Goal: Information Seeking & Learning: Learn about a topic

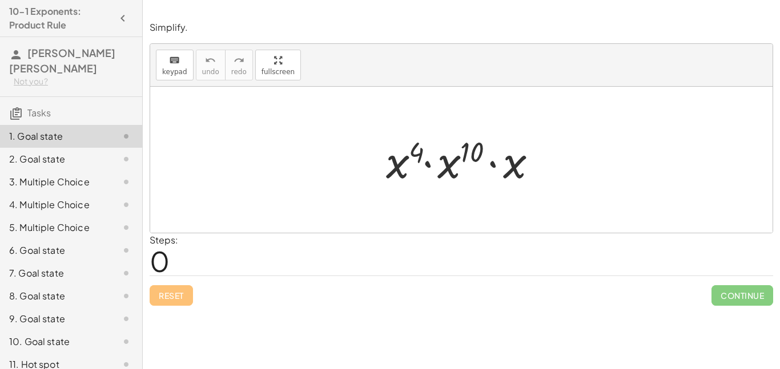
click at [394, 171] on div at bounding box center [465, 160] width 171 height 59
click at [188, 64] on button "keyboard keypad" at bounding box center [175, 65] width 38 height 31
click at [180, 71] on span "keypad" at bounding box center [174, 72] width 25 height 8
click at [201, 167] on div at bounding box center [461, 160] width 622 height 146
click at [319, 175] on div at bounding box center [461, 160] width 622 height 146
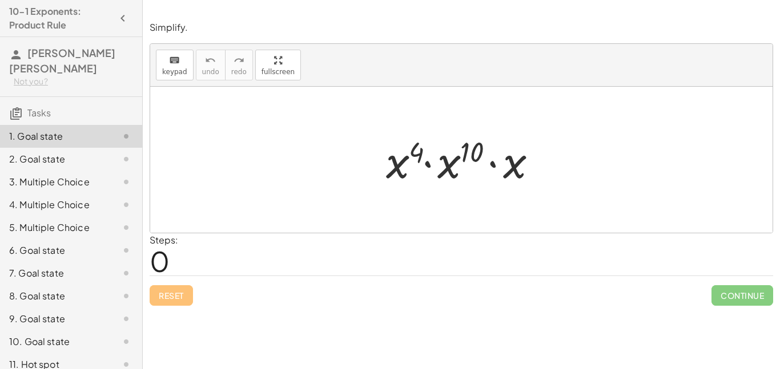
click at [325, 143] on div at bounding box center [461, 160] width 622 height 146
click at [428, 148] on div at bounding box center [465, 160] width 171 height 59
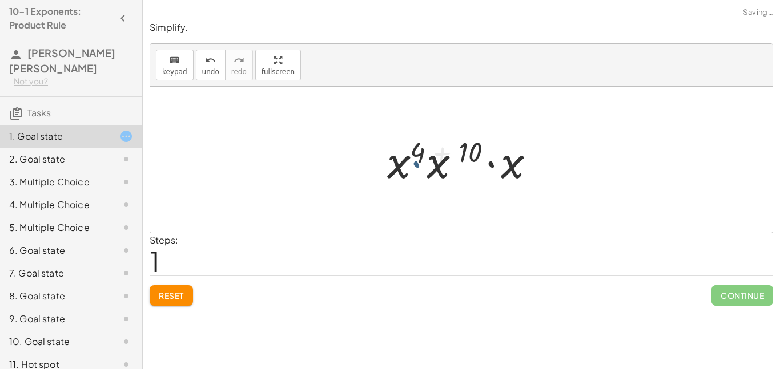
click at [428, 148] on div at bounding box center [465, 160] width 158 height 59
click at [420, 166] on div at bounding box center [465, 160] width 158 height 59
click at [452, 154] on div at bounding box center [465, 160] width 158 height 59
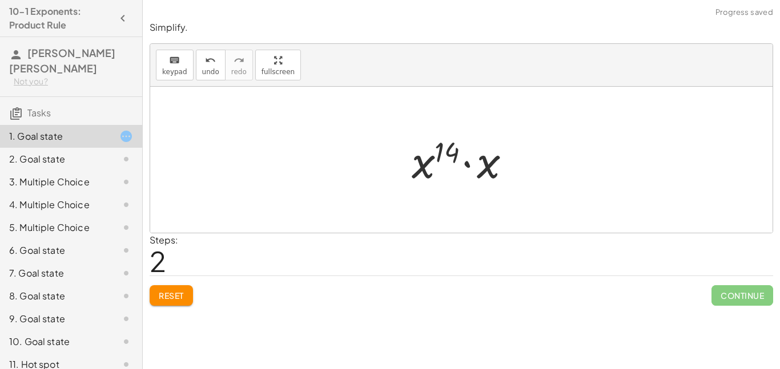
click at [429, 167] on div at bounding box center [465, 160] width 119 height 59
click at [438, 163] on div at bounding box center [465, 160] width 119 height 59
click at [448, 151] on div at bounding box center [465, 160] width 119 height 59
click at [440, 150] on div at bounding box center [465, 160] width 119 height 59
click at [415, 160] on div at bounding box center [465, 160] width 119 height 59
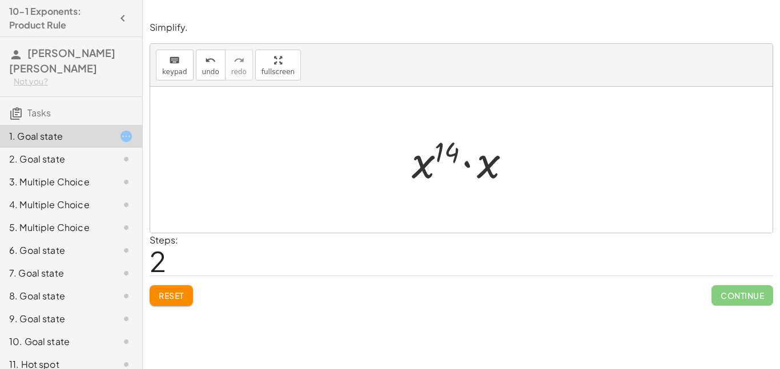
click at [485, 154] on div at bounding box center [465, 160] width 119 height 59
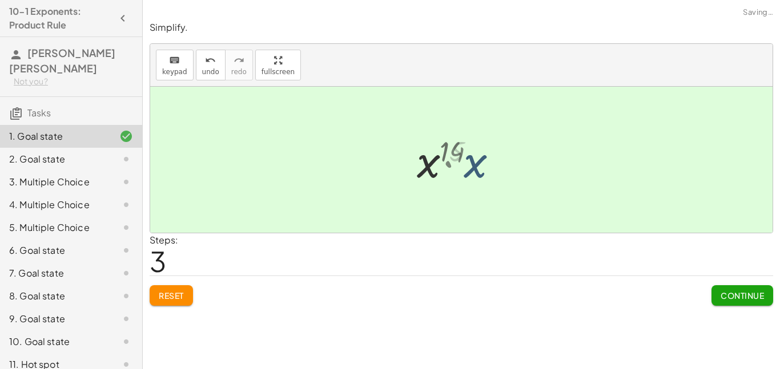
click at [467, 159] on div at bounding box center [466, 160] width 82 height 57
drag, startPoint x: 448, startPoint y: 165, endPoint x: 405, endPoint y: 176, distance: 44.2
click at [405, 176] on div "· x 4 · x 10 · x · x ( + 4 + 10 ) · x · x 14 · x x 15 x 15" at bounding box center [461, 160] width 622 height 146
click at [426, 160] on div at bounding box center [466, 160] width 82 height 57
click at [433, 163] on div at bounding box center [466, 160] width 82 height 57
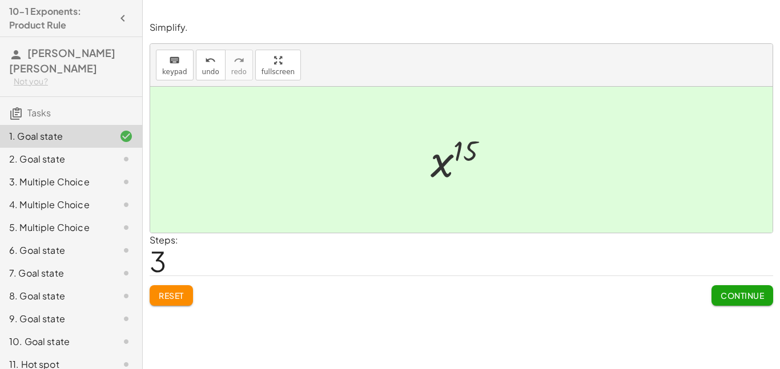
click at [450, 169] on div at bounding box center [466, 160] width 82 height 57
click at [729, 290] on button "Continue" at bounding box center [742, 295] width 62 height 21
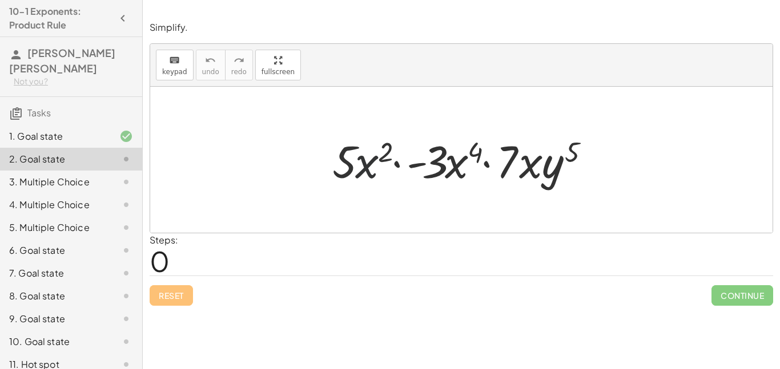
click at [362, 162] on div at bounding box center [464, 160] width 277 height 59
drag, startPoint x: 530, startPoint y: 177, endPoint x: 527, endPoint y: 183, distance: 6.1
click at [527, 183] on div at bounding box center [464, 160] width 277 height 59
drag, startPoint x: 527, startPoint y: 174, endPoint x: 454, endPoint y: 176, distance: 73.1
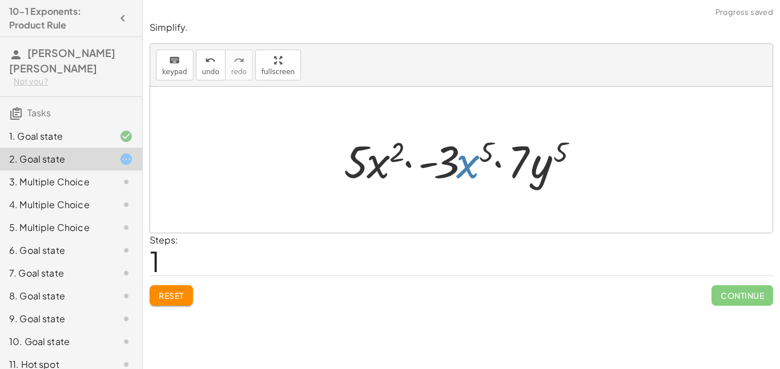
click at [463, 170] on div at bounding box center [465, 160] width 255 height 59
drag, startPoint x: 463, startPoint y: 170, endPoint x: 379, endPoint y: 171, distance: 83.9
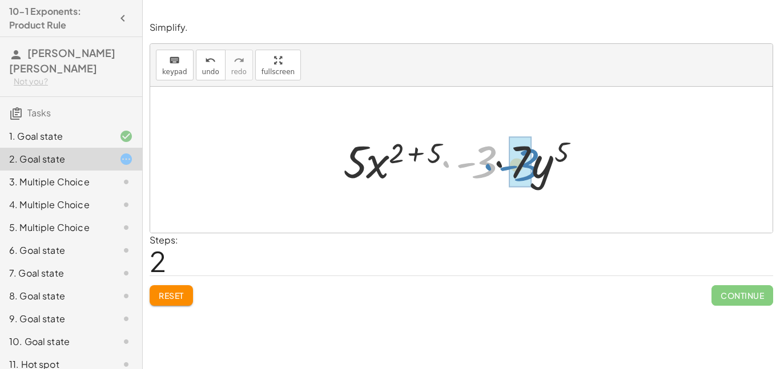
drag, startPoint x: 478, startPoint y: 166, endPoint x: 520, endPoint y: 169, distance: 42.3
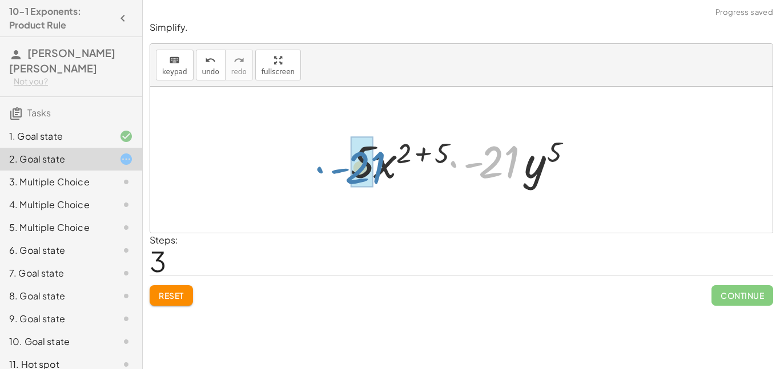
drag, startPoint x: 502, startPoint y: 166, endPoint x: 368, endPoint y: 172, distance: 134.3
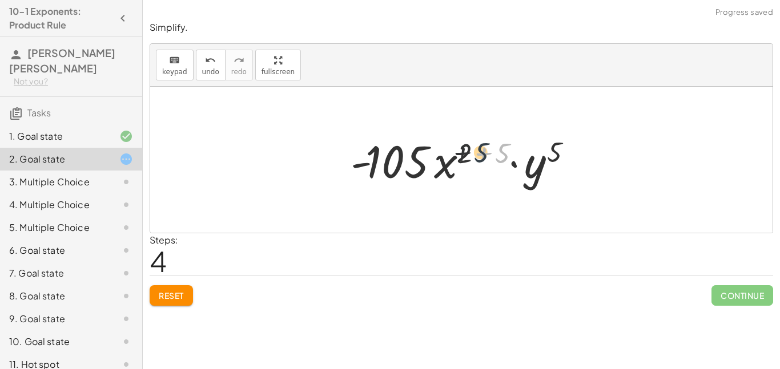
drag, startPoint x: 501, startPoint y: 155, endPoint x: 471, endPoint y: 154, distance: 29.1
click at [471, 154] on div at bounding box center [465, 160] width 241 height 59
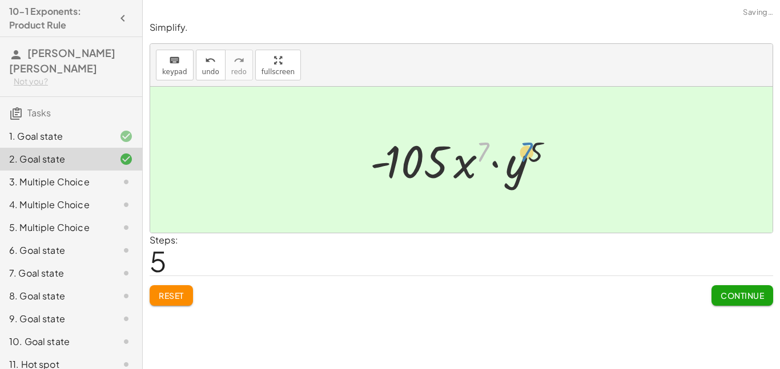
click at [483, 150] on div at bounding box center [465, 160] width 203 height 59
click at [735, 294] on span "Continue" at bounding box center [741, 296] width 43 height 10
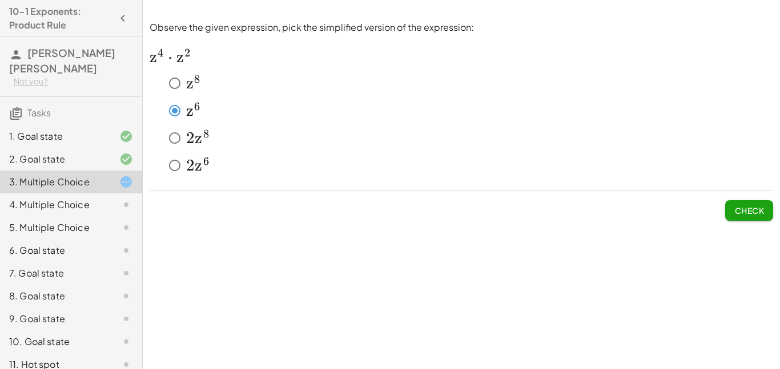
click at [0, 0] on div "Observe the given expression, pick the simplified version of the expression: ﻿ …" at bounding box center [0, 0] width 0 height 0
click at [762, 207] on span "Check" at bounding box center [749, 210] width 30 height 10
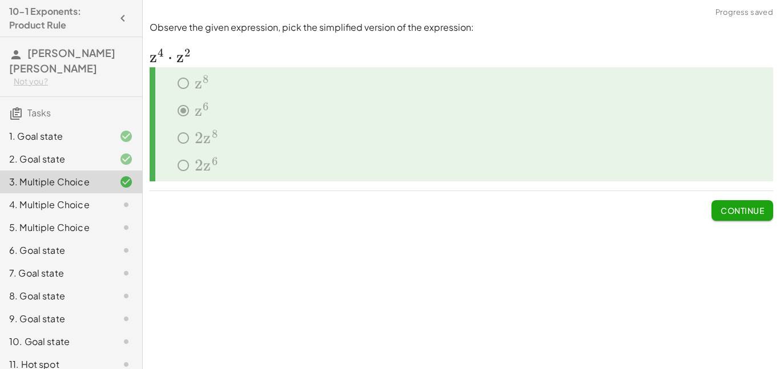
click at [749, 213] on span "Continue" at bounding box center [741, 210] width 43 height 10
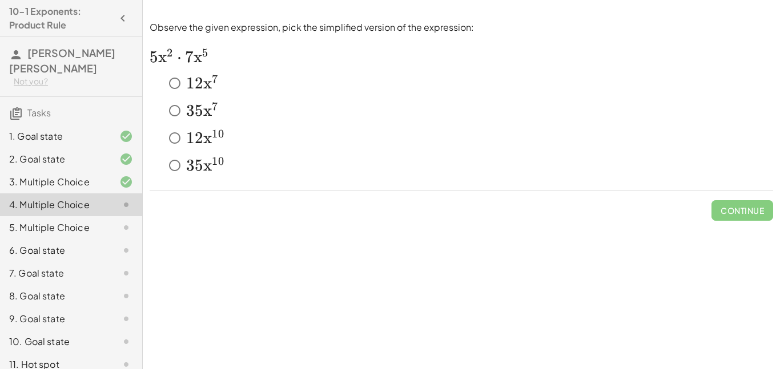
click at [195, 108] on span "5" at bounding box center [199, 110] width 9 height 19
click at [107, 186] on div at bounding box center [117, 182] width 32 height 14
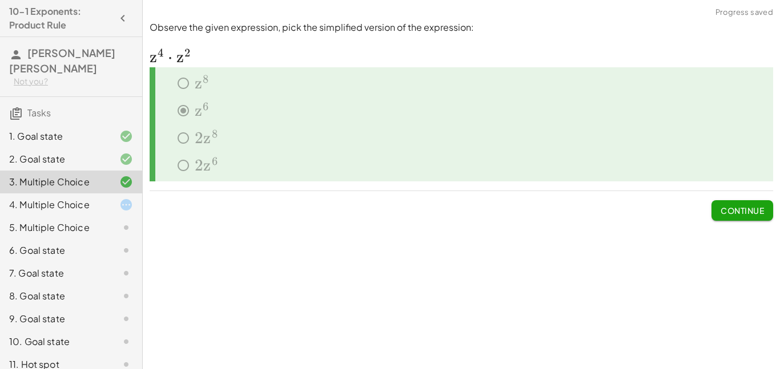
click at [106, 205] on div at bounding box center [117, 205] width 32 height 14
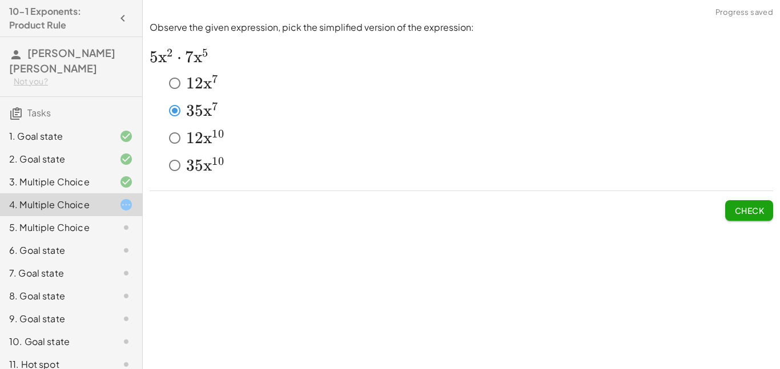
click at [770, 205] on button "Check" at bounding box center [749, 210] width 48 height 21
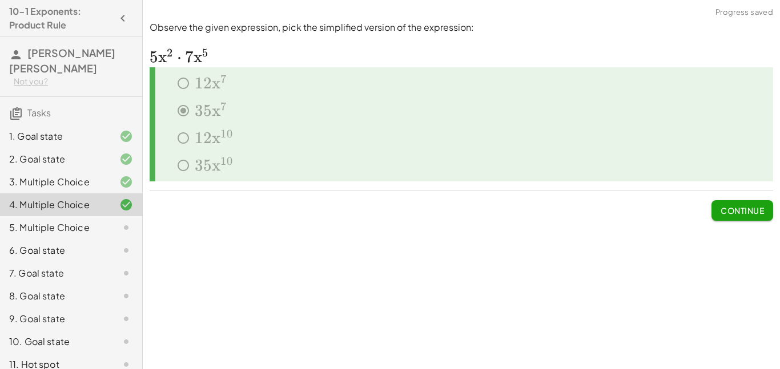
click at [765, 208] on button "Continue" at bounding box center [742, 210] width 62 height 21
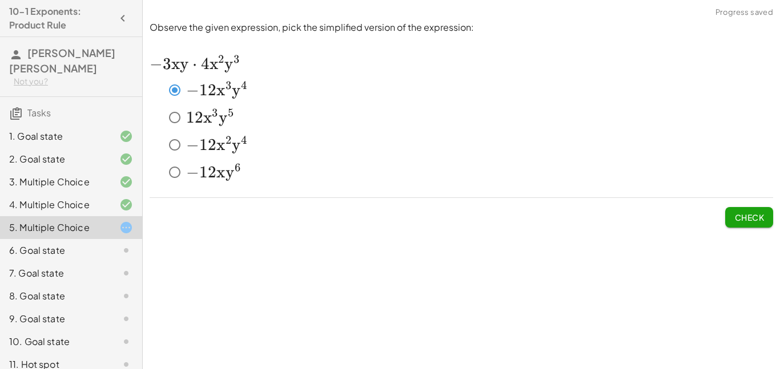
click at [736, 215] on span "Check" at bounding box center [749, 217] width 30 height 10
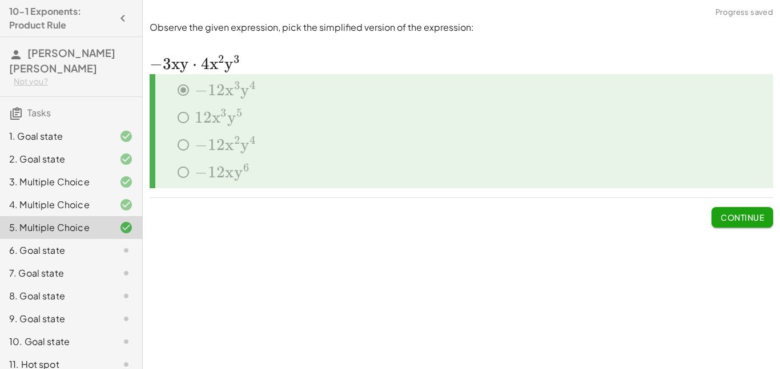
click at [735, 223] on button "Continue" at bounding box center [742, 217] width 62 height 21
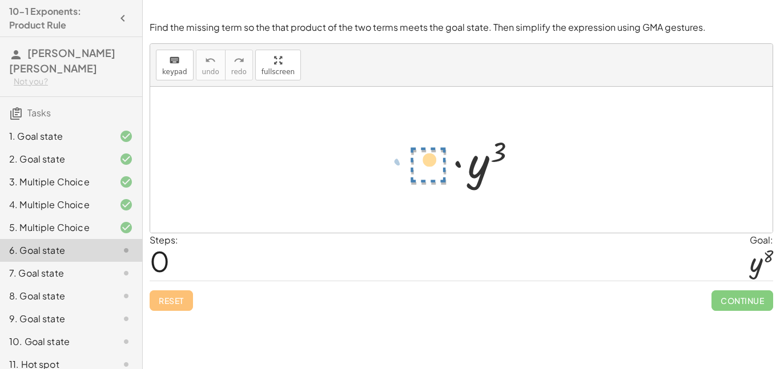
click at [439, 163] on div at bounding box center [465, 160] width 128 height 59
drag, startPoint x: 503, startPoint y: 160, endPoint x: 495, endPoint y: 159, distance: 8.6
click at [495, 159] on div at bounding box center [465, 160] width 128 height 59
click at [494, 159] on div at bounding box center [465, 160] width 128 height 59
drag, startPoint x: 759, startPoint y: 268, endPoint x: 698, endPoint y: 253, distance: 62.2
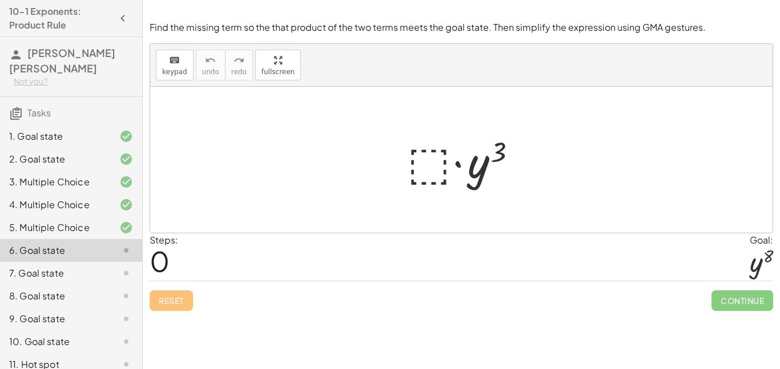
click at [698, 253] on div "Steps: 0 Goal: y 8" at bounding box center [461, 256] width 623 height 47
drag, startPoint x: 759, startPoint y: 260, endPoint x: 710, endPoint y: 263, distance: 49.2
click at [710, 263] on div "Steps: 0 Goal: y 8" at bounding box center [461, 256] width 623 height 47
drag, startPoint x: 483, startPoint y: 182, endPoint x: 433, endPoint y: 173, distance: 51.0
click at [433, 173] on div at bounding box center [465, 160] width 128 height 59
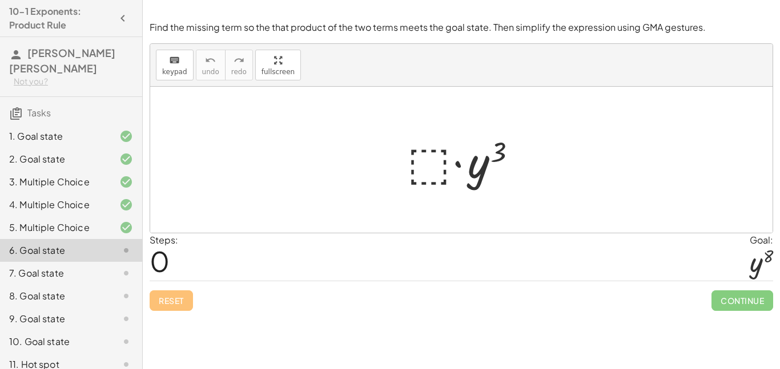
click at [461, 166] on div at bounding box center [465, 160] width 128 height 59
click at [433, 163] on div at bounding box center [465, 160] width 128 height 59
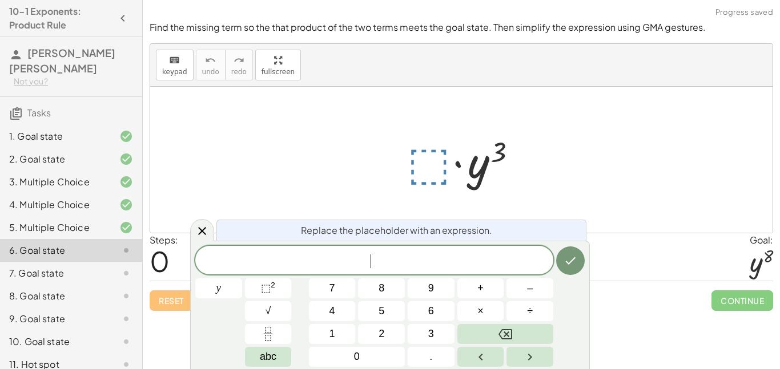
scroll to position [2, 0]
click at [273, 287] on sup "2" at bounding box center [273, 285] width 5 height 9
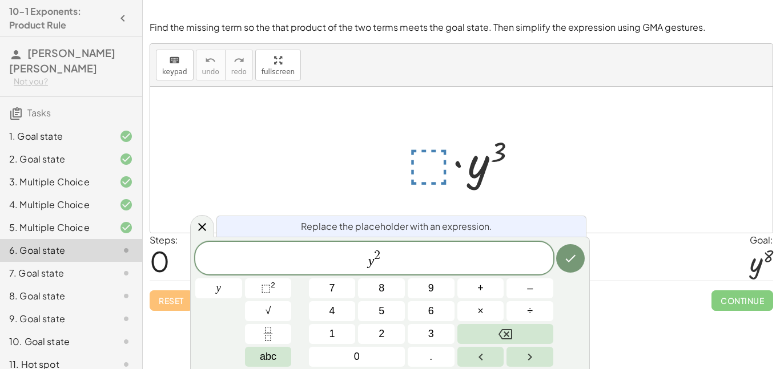
click at [377, 251] on span "2" at bounding box center [377, 255] width 6 height 13
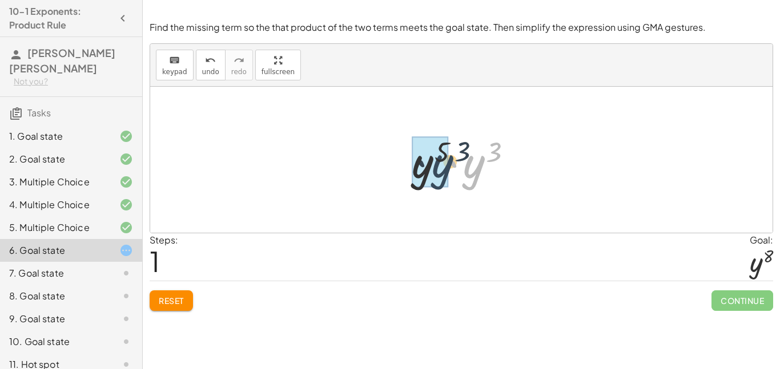
drag, startPoint x: 467, startPoint y: 183, endPoint x: 422, endPoint y: 180, distance: 45.2
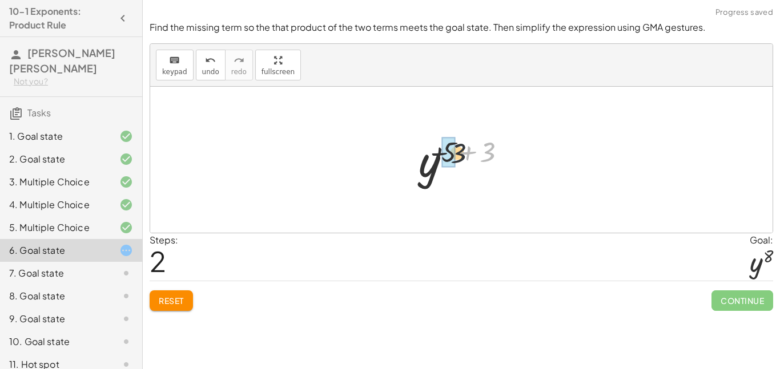
drag, startPoint x: 485, startPoint y: 150, endPoint x: 434, endPoint y: 150, distance: 50.8
click at [434, 150] on div at bounding box center [466, 160] width 106 height 57
drag, startPoint x: 483, startPoint y: 151, endPoint x: 456, endPoint y: 151, distance: 27.4
click at [456, 151] on div at bounding box center [466, 160] width 106 height 57
drag, startPoint x: 491, startPoint y: 154, endPoint x: 454, endPoint y: 154, distance: 36.5
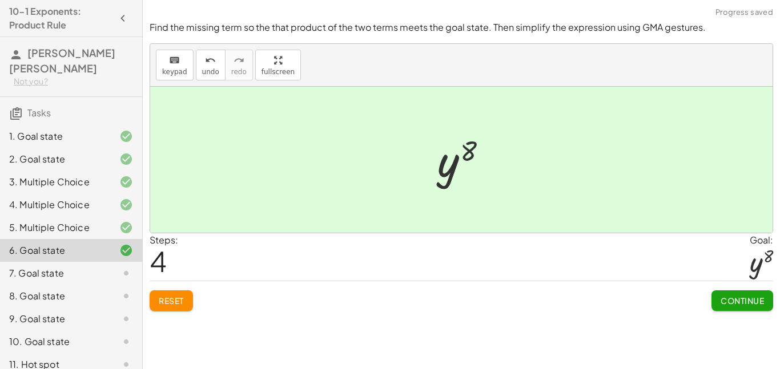
click at [731, 297] on span "Continue" at bounding box center [741, 301] width 43 height 10
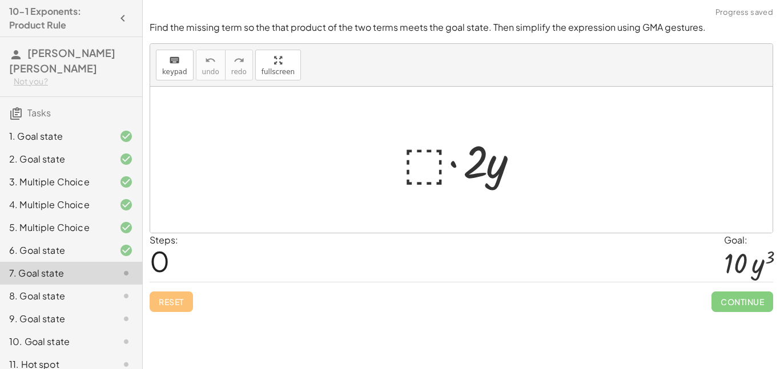
click at [433, 154] on div at bounding box center [466, 160] width 138 height 59
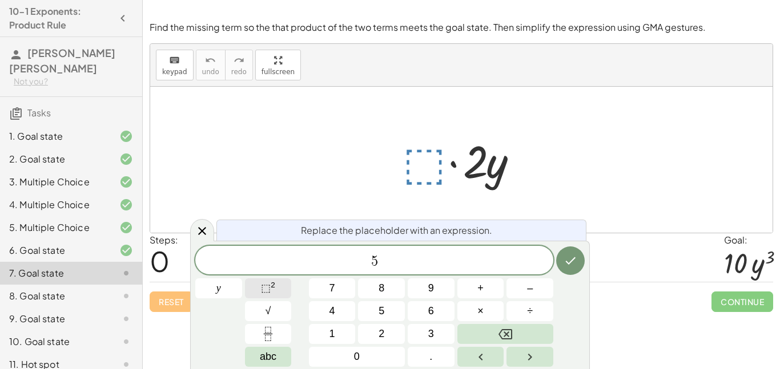
scroll to position [4, 0]
click at [258, 292] on button "⬚ 2" at bounding box center [268, 289] width 47 height 20
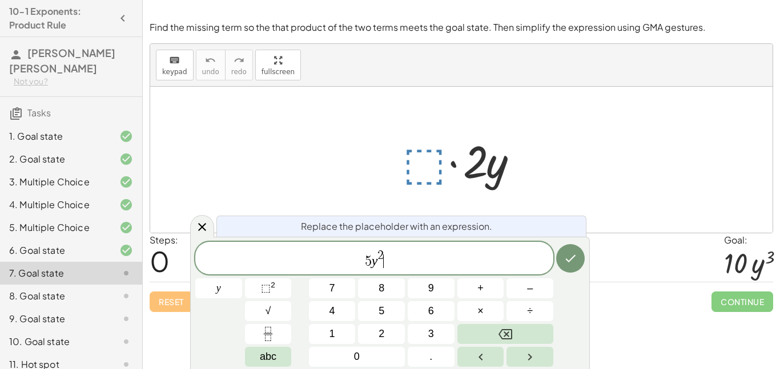
click at [389, 253] on span "5 y 2 ​" at bounding box center [374, 259] width 358 height 21
click at [384, 255] on span "2" at bounding box center [380, 256] width 6 height 13
click at [556, 227] on div "Replace the placeholder with an expression." at bounding box center [401, 226] width 370 height 21
click at [561, 259] on button "Done" at bounding box center [570, 258] width 29 height 29
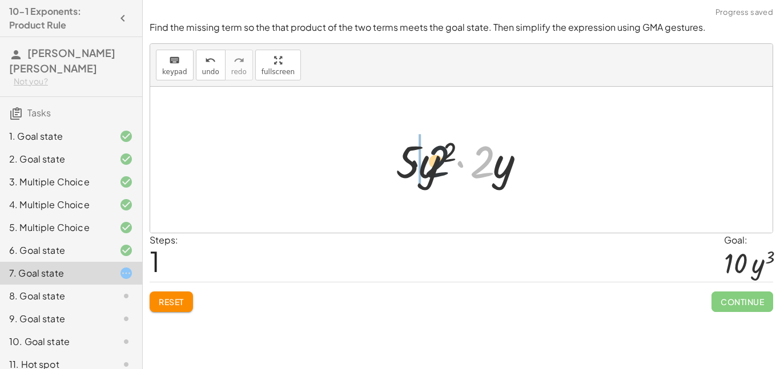
drag, startPoint x: 485, startPoint y: 171, endPoint x: 401, endPoint y: 167, distance: 84.0
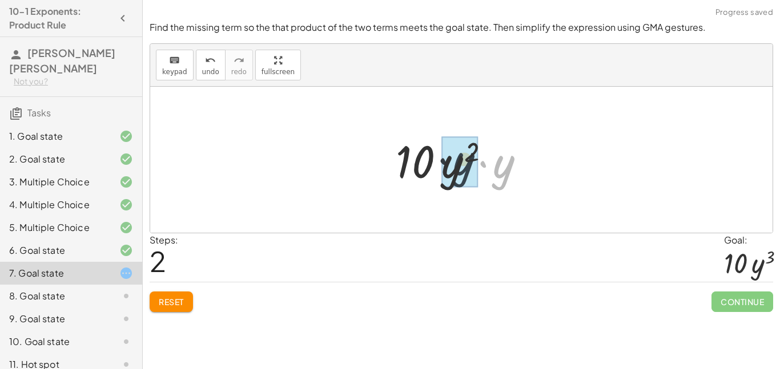
drag, startPoint x: 509, startPoint y: 162, endPoint x: 465, endPoint y: 160, distance: 44.0
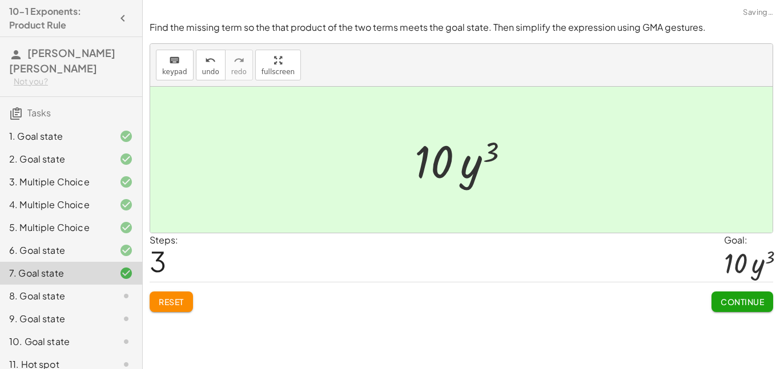
click at [755, 301] on span "Continue" at bounding box center [741, 302] width 43 height 10
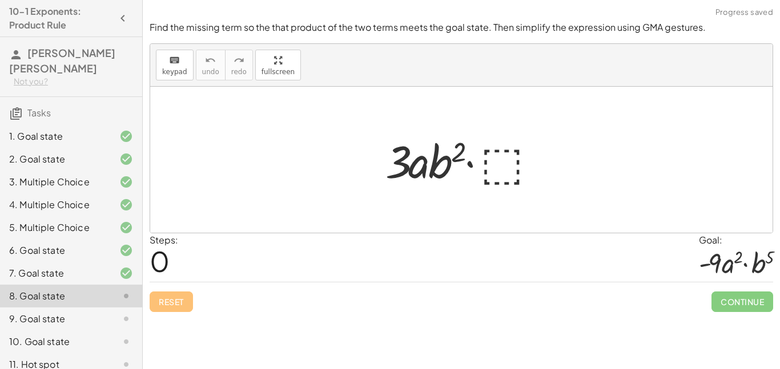
click at [491, 158] on div at bounding box center [466, 160] width 172 height 59
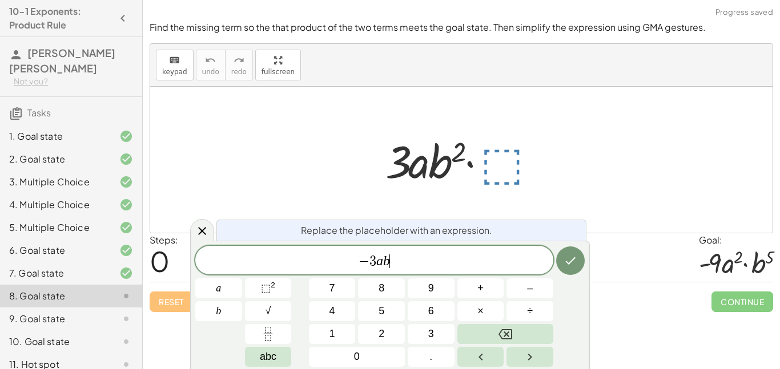
scroll to position [7, 0]
click at [571, 249] on button "Done" at bounding box center [570, 261] width 29 height 29
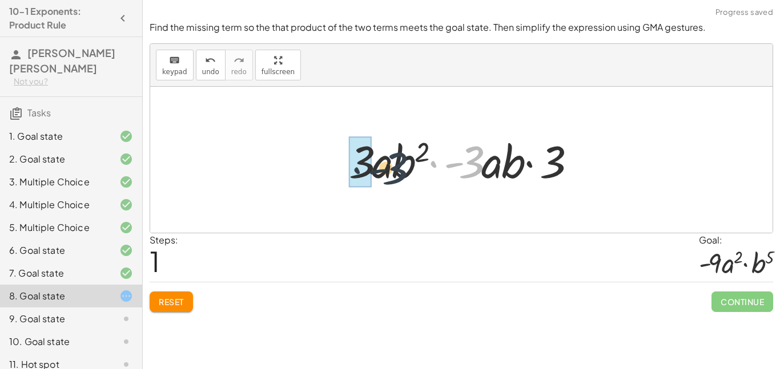
drag, startPoint x: 469, startPoint y: 157, endPoint x: 356, endPoint y: 162, distance: 113.1
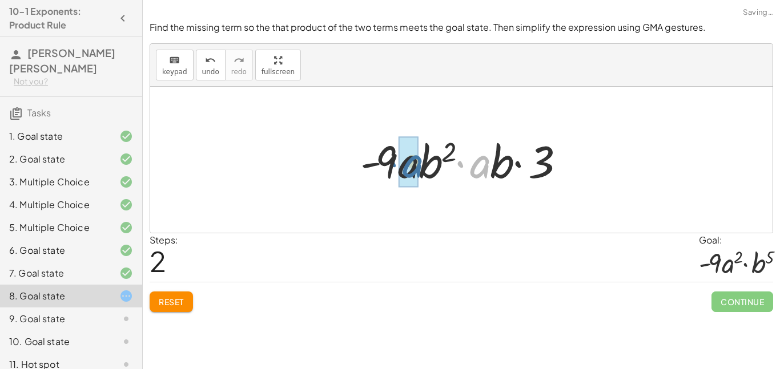
drag, startPoint x: 476, startPoint y: 167, endPoint x: 401, endPoint y: 167, distance: 74.8
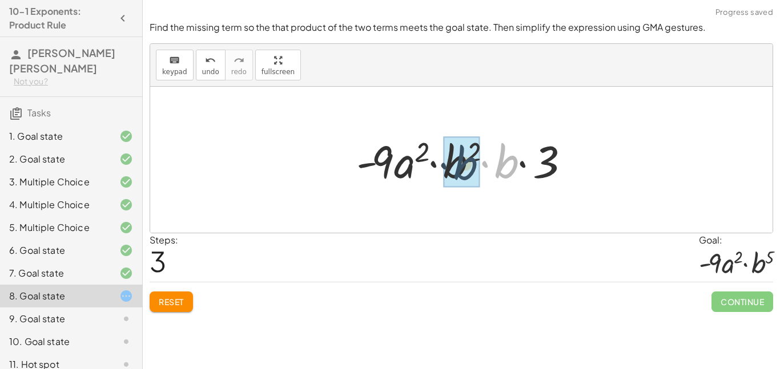
drag, startPoint x: 510, startPoint y: 167, endPoint x: 463, endPoint y: 169, distance: 46.3
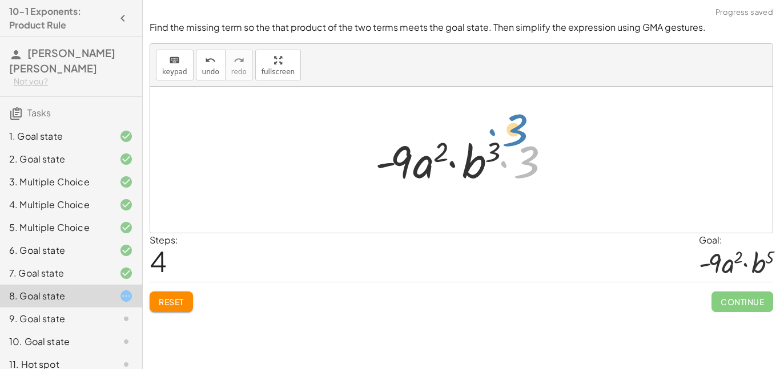
drag, startPoint x: 523, startPoint y: 159, endPoint x: 510, endPoint y: 131, distance: 30.7
click at [510, 131] on div at bounding box center [465, 160] width 192 height 59
click at [519, 140] on div at bounding box center [465, 160] width 192 height 59
drag, startPoint x: 527, startPoint y: 153, endPoint x: 491, endPoint y: 145, distance: 36.3
click at [491, 145] on div at bounding box center [465, 160] width 192 height 59
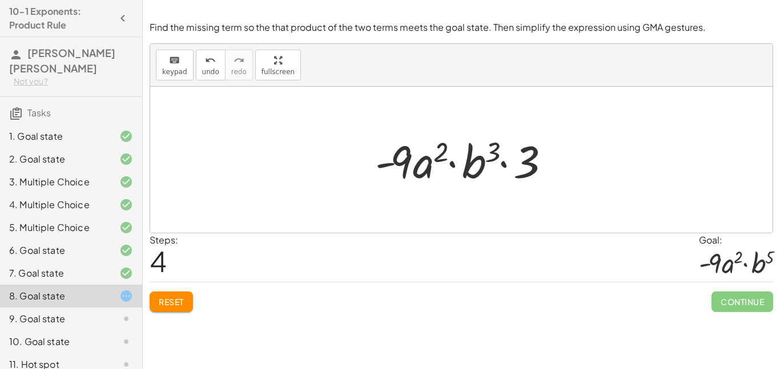
click at [518, 162] on div at bounding box center [465, 160] width 192 height 59
click at [523, 168] on div at bounding box center [465, 160] width 192 height 59
click at [169, 304] on span "Reset" at bounding box center [171, 302] width 25 height 10
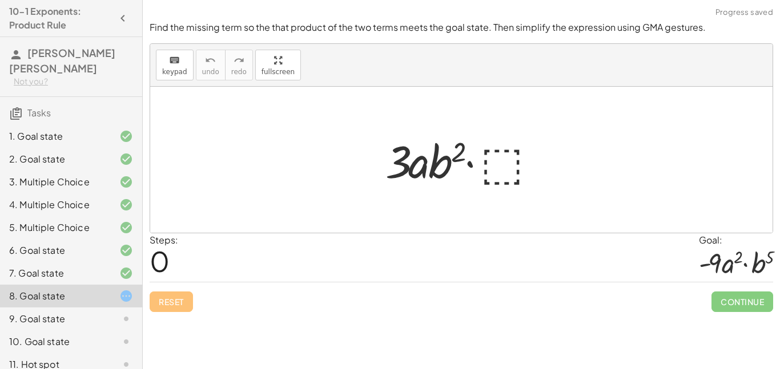
click at [482, 131] on div at bounding box center [466, 160] width 172 height 59
click at [499, 163] on div at bounding box center [466, 160] width 172 height 59
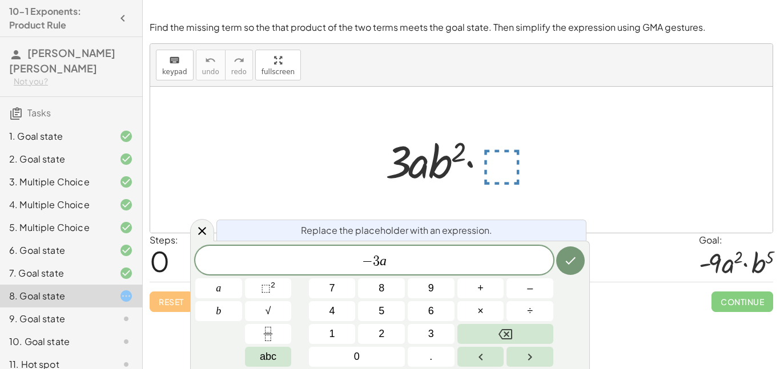
scroll to position [10, 0]
click at [259, 289] on button "⬚ 2" at bounding box center [268, 289] width 47 height 20
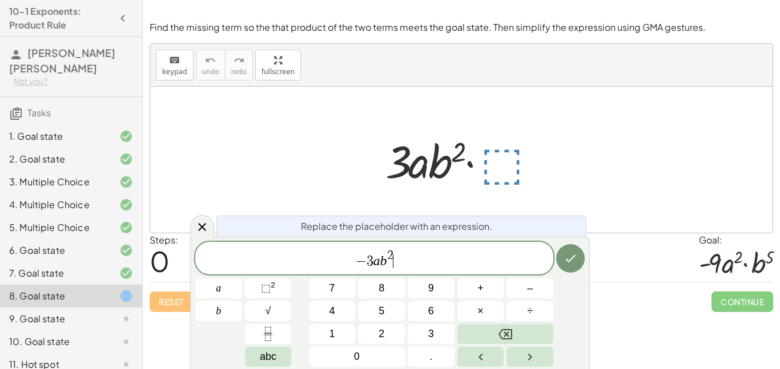
click at [393, 253] on span "2" at bounding box center [390, 256] width 6 height 13
click at [571, 255] on icon "Done" at bounding box center [570, 259] width 14 height 14
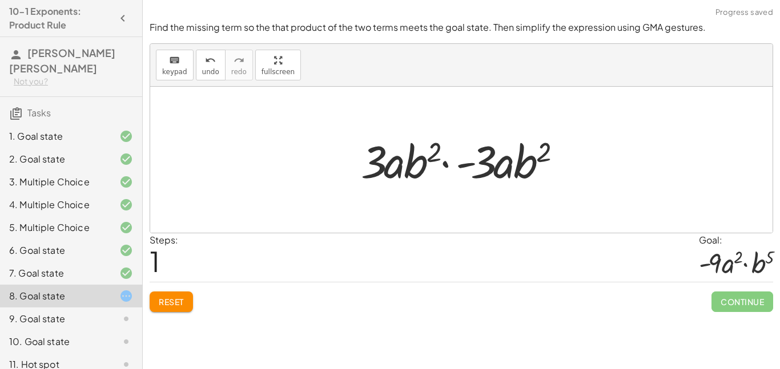
click at [558, 144] on div at bounding box center [465, 160] width 220 height 59
click at [167, 295] on button "Reset" at bounding box center [171, 302] width 43 height 21
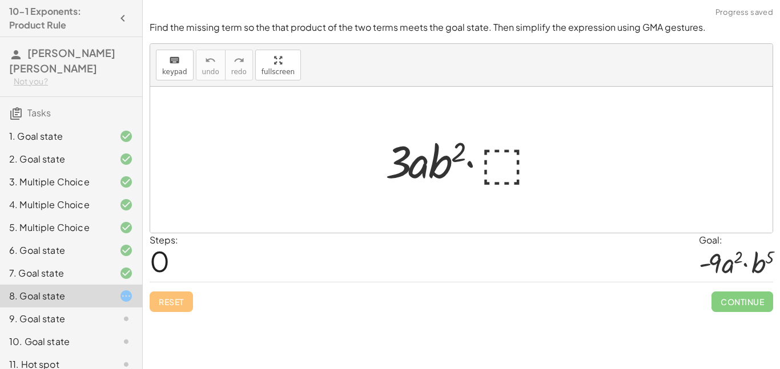
click at [495, 161] on div at bounding box center [466, 160] width 172 height 59
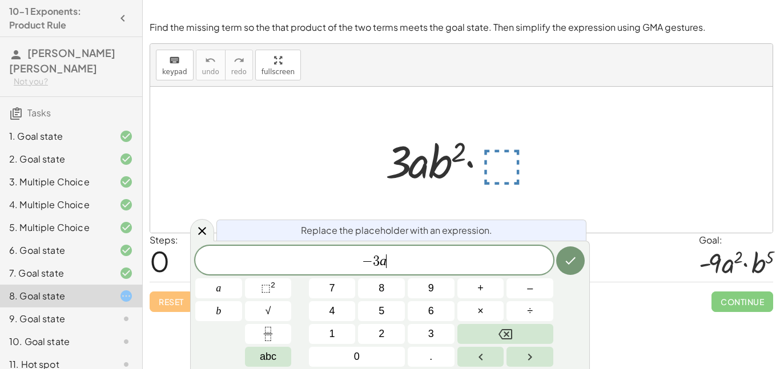
scroll to position [13, 0]
click at [263, 294] on span "⬚" at bounding box center [266, 288] width 10 height 11
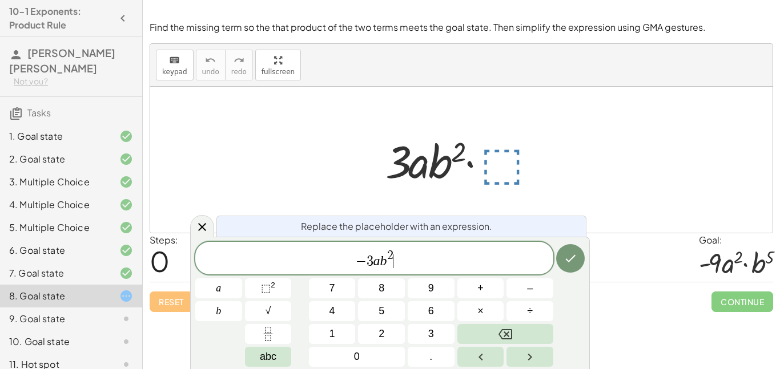
click at [390, 252] on span "2" at bounding box center [390, 255] width 6 height 13
click at [573, 249] on button "Done" at bounding box center [570, 258] width 29 height 29
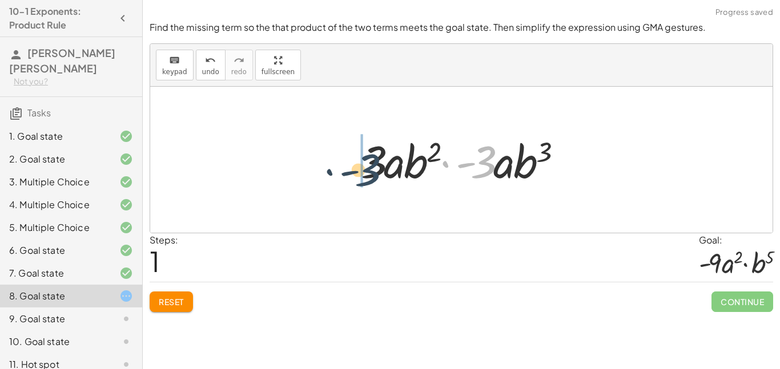
drag, startPoint x: 485, startPoint y: 159, endPoint x: 366, endPoint y: 168, distance: 119.0
click at [366, 168] on div at bounding box center [465, 160] width 220 height 59
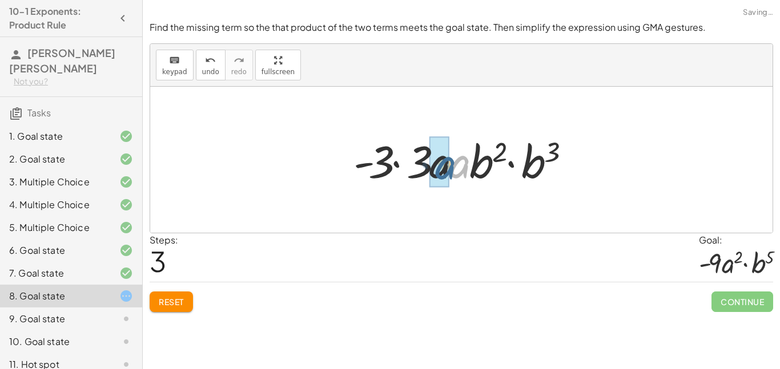
drag, startPoint x: 466, startPoint y: 169, endPoint x: 451, endPoint y: 170, distance: 15.5
click at [451, 170] on div at bounding box center [466, 160] width 236 height 59
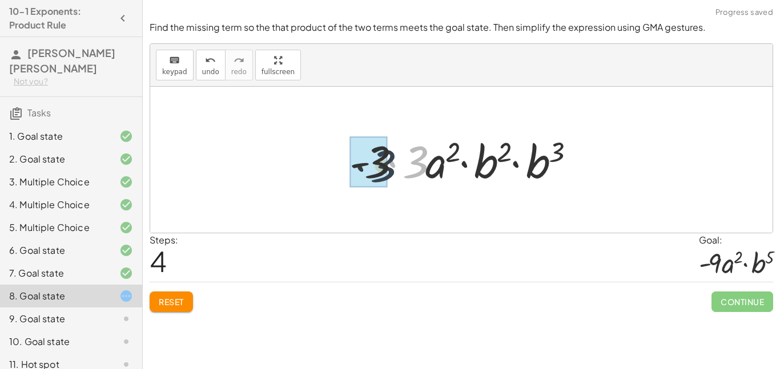
drag, startPoint x: 420, startPoint y: 164, endPoint x: 377, endPoint y: 168, distance: 43.0
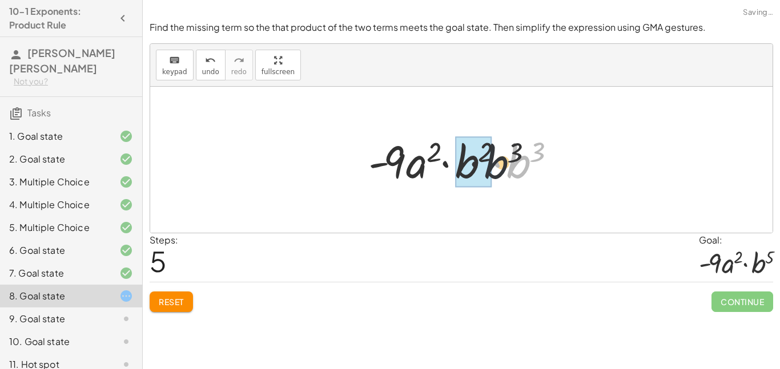
drag, startPoint x: 519, startPoint y: 161, endPoint x: 474, endPoint y: 163, distance: 45.7
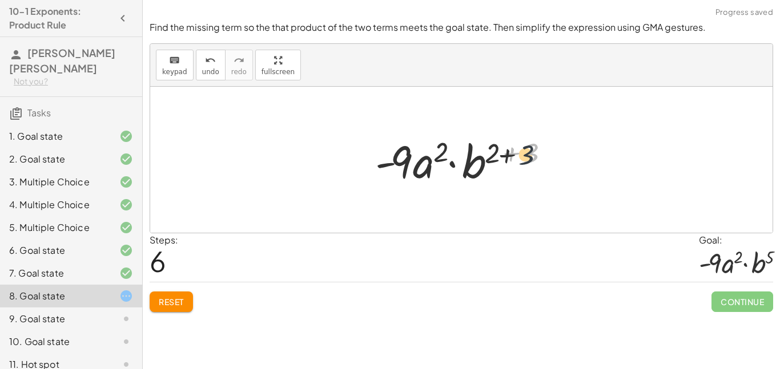
drag, startPoint x: 527, startPoint y: 139, endPoint x: 503, endPoint y: 146, distance: 25.5
click at [503, 146] on div at bounding box center [465, 160] width 193 height 59
click at [498, 144] on div at bounding box center [465, 160] width 193 height 59
drag, startPoint x: 532, startPoint y: 150, endPoint x: 493, endPoint y: 152, distance: 38.9
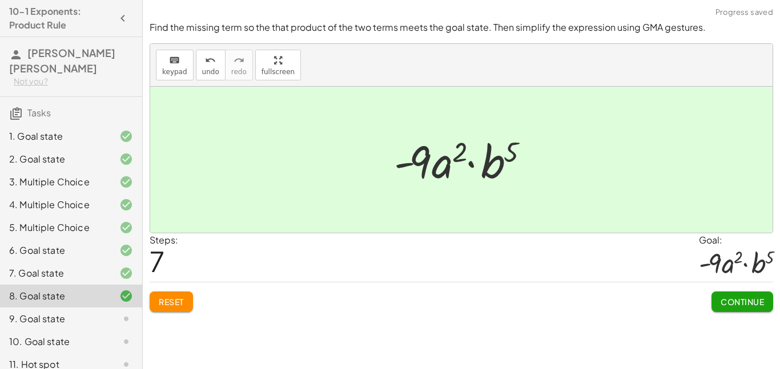
click at [603, 268] on div "Steps: 7 Goal: · - 9 · a 2 · b 5" at bounding box center [461, 257] width 623 height 49
click at [733, 299] on span "Continue" at bounding box center [741, 302] width 43 height 10
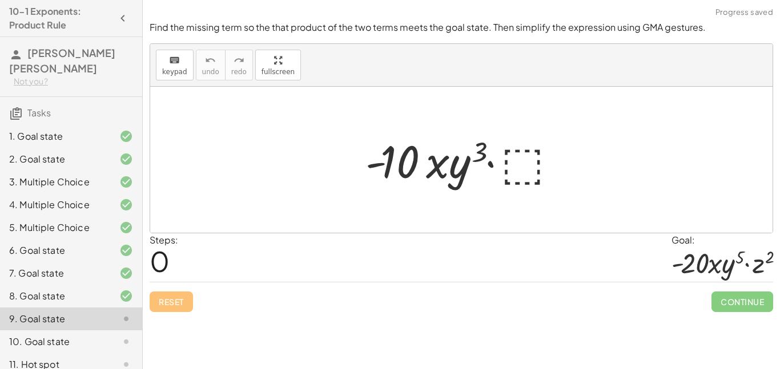
scroll to position [34, 0]
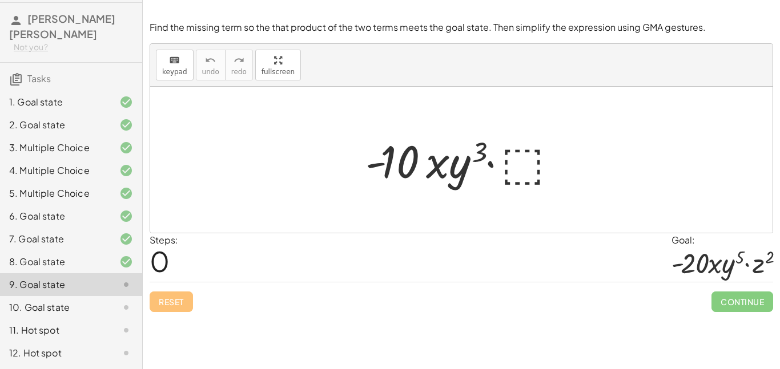
click at [526, 170] on div at bounding box center [466, 160] width 212 height 59
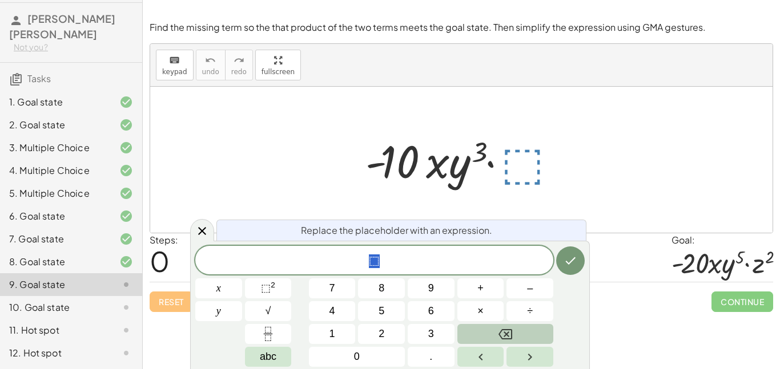
click at [505, 331] on icon "Backspace" at bounding box center [505, 335] width 14 height 14
click at [379, 258] on span "2" at bounding box center [377, 262] width 7 height 14
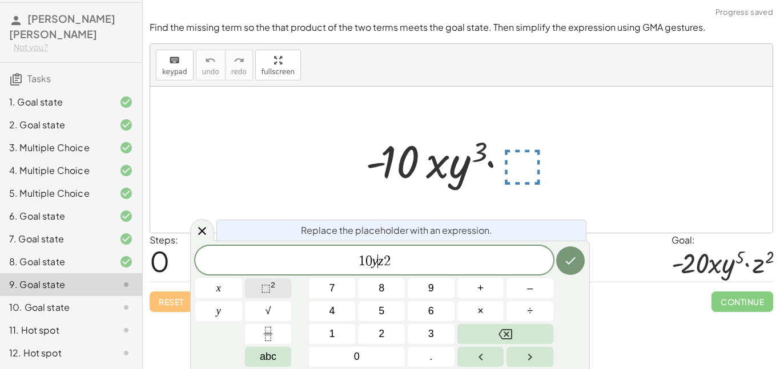
click at [273, 288] on sup "2" at bounding box center [273, 285] width 5 height 9
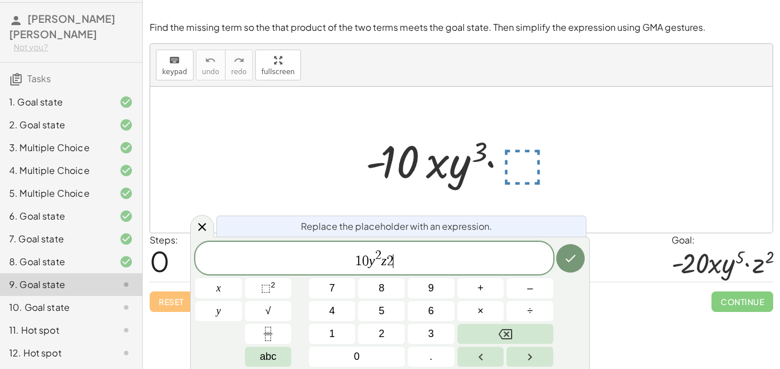
click at [394, 265] on span "1 0 y 2 z 2 ​" at bounding box center [374, 259] width 358 height 21
click at [268, 288] on span "⬚" at bounding box center [266, 288] width 10 height 11
click at [574, 255] on icon "Done" at bounding box center [570, 259] width 14 height 14
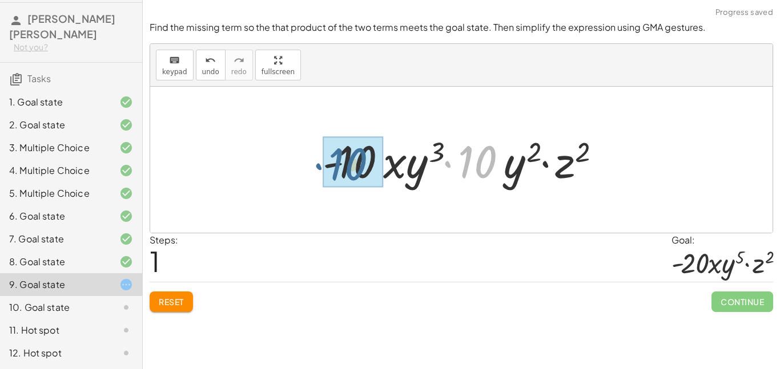
drag, startPoint x: 479, startPoint y: 169, endPoint x: 351, endPoint y: 172, distance: 128.5
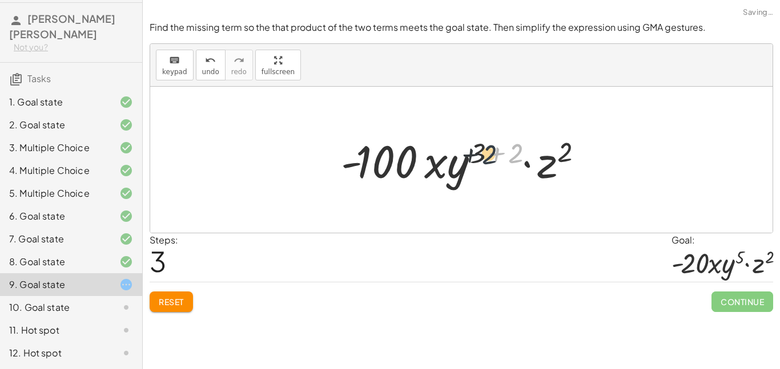
drag, startPoint x: 517, startPoint y: 157, endPoint x: 487, endPoint y: 158, distance: 29.7
click at [487, 158] on div at bounding box center [465, 160] width 261 height 59
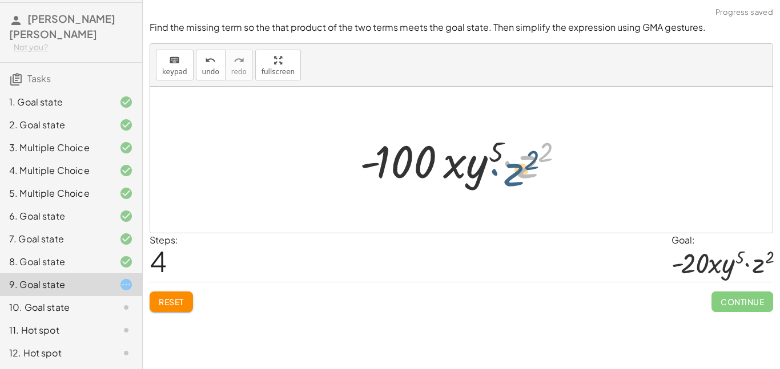
drag, startPoint x: 522, startPoint y: 170, endPoint x: 509, endPoint y: 178, distance: 15.9
click at [509, 178] on div at bounding box center [465, 160] width 223 height 59
click at [157, 297] on button "Reset" at bounding box center [171, 302] width 43 height 21
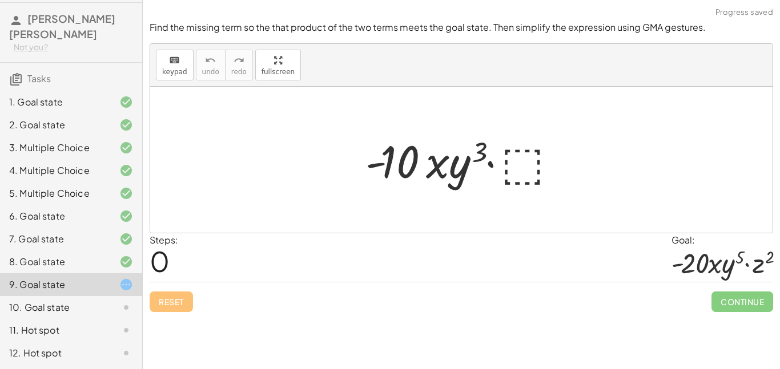
click at [520, 180] on div at bounding box center [466, 160] width 212 height 59
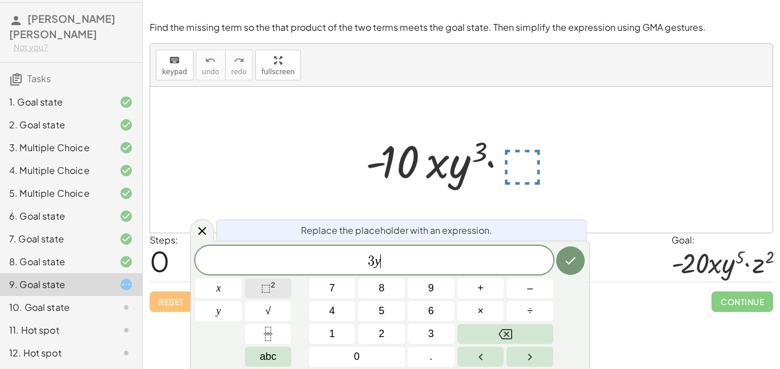
click at [268, 289] on span "⬚" at bounding box center [266, 288] width 10 height 11
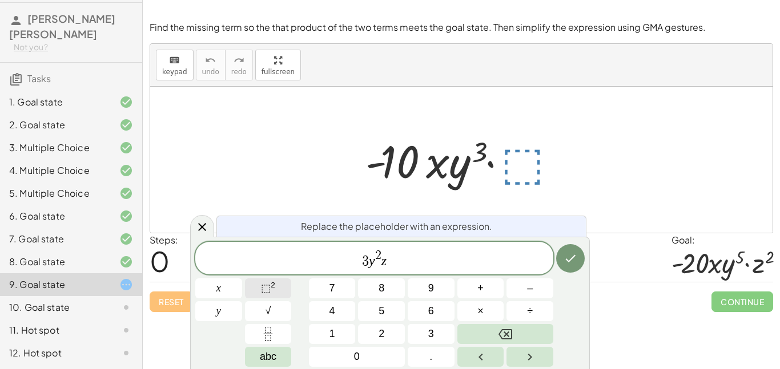
click at [266, 288] on span "⬚" at bounding box center [266, 288] width 10 height 11
click at [561, 253] on button "Done" at bounding box center [570, 258] width 29 height 29
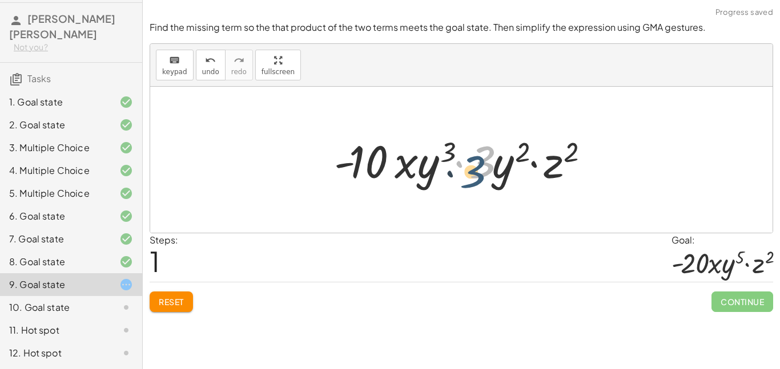
drag, startPoint x: 490, startPoint y: 162, endPoint x: 479, endPoint y: 171, distance: 14.6
click at [479, 171] on div at bounding box center [465, 160] width 275 height 59
click at [188, 298] on button "Reset" at bounding box center [171, 302] width 43 height 21
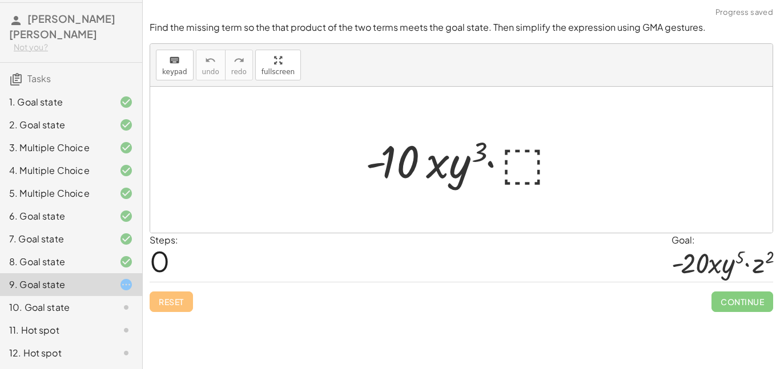
click at [529, 144] on div at bounding box center [466, 160] width 212 height 59
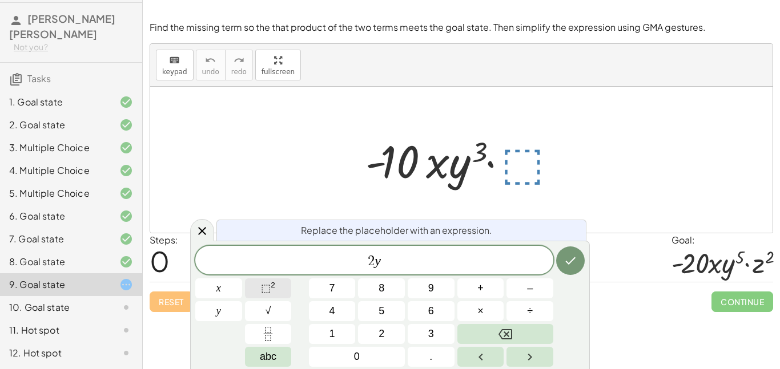
click at [269, 294] on span "⬚" at bounding box center [266, 288] width 10 height 11
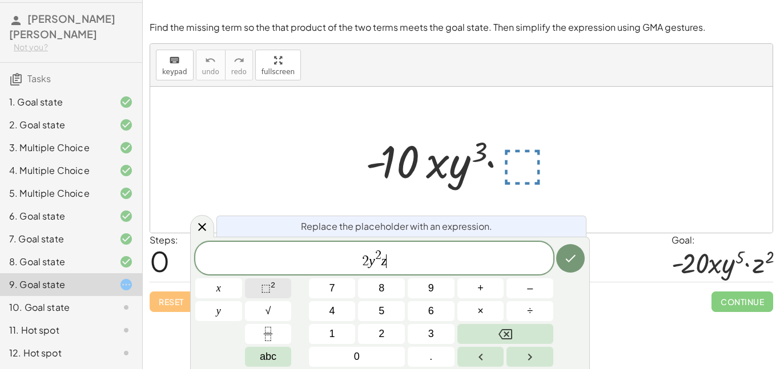
click at [267, 291] on span "⬚" at bounding box center [266, 288] width 10 height 11
click at [570, 259] on icon "Done" at bounding box center [570, 259] width 14 height 14
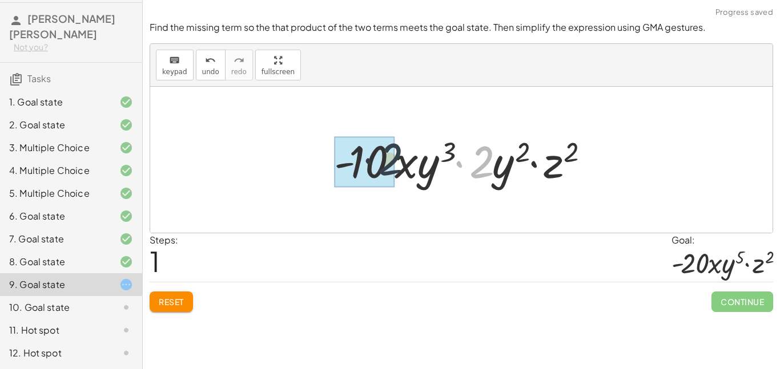
drag, startPoint x: 483, startPoint y: 159, endPoint x: 337, endPoint y: 161, distance: 146.7
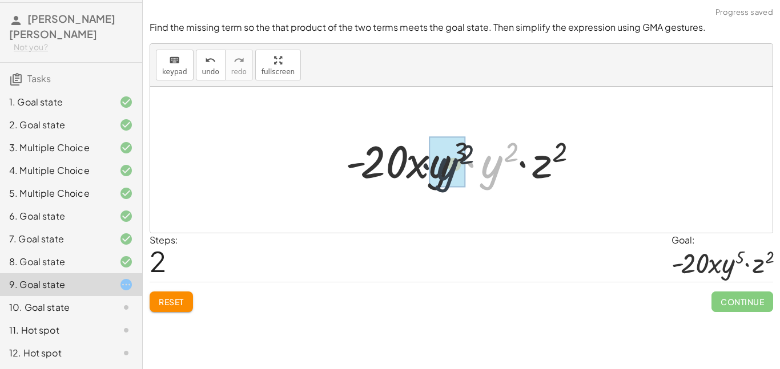
drag, startPoint x: 487, startPoint y: 175, endPoint x: 441, endPoint y: 178, distance: 46.3
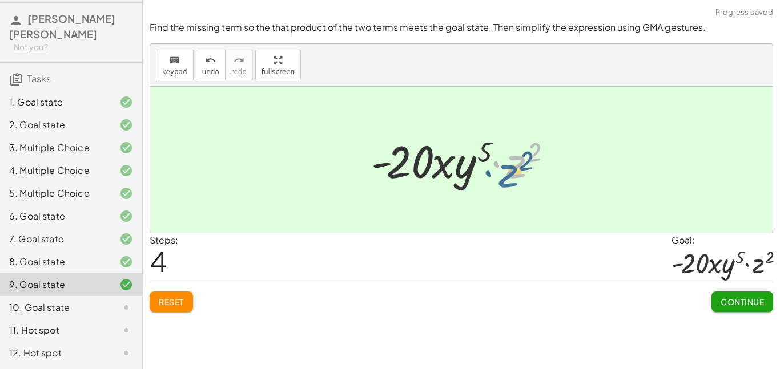
drag, startPoint x: 514, startPoint y: 171, endPoint x: 505, endPoint y: 180, distance: 12.5
click at [505, 180] on div at bounding box center [465, 160] width 200 height 59
click at [583, 290] on div "Reset Continue" at bounding box center [461, 297] width 623 height 30
click at [738, 303] on span "Continue" at bounding box center [741, 302] width 43 height 10
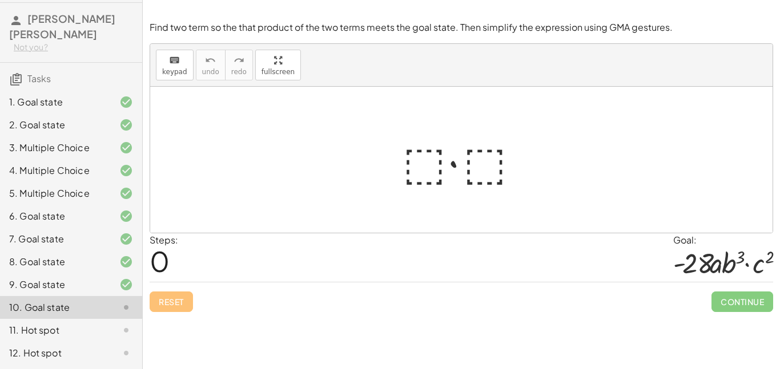
click at [423, 155] on div at bounding box center [466, 160] width 138 height 59
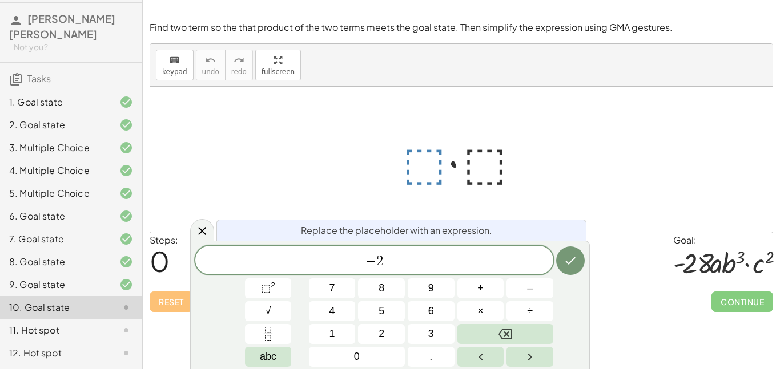
click at [489, 182] on div at bounding box center [466, 160] width 138 height 59
click at [569, 260] on icon "Done" at bounding box center [570, 261] width 14 height 14
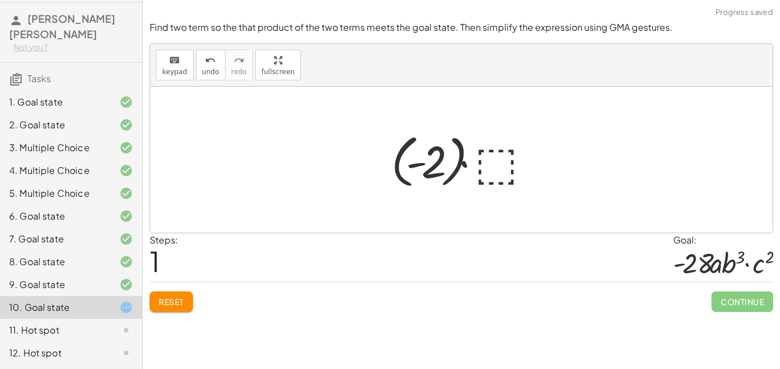
click at [496, 142] on div at bounding box center [465, 159] width 160 height 63
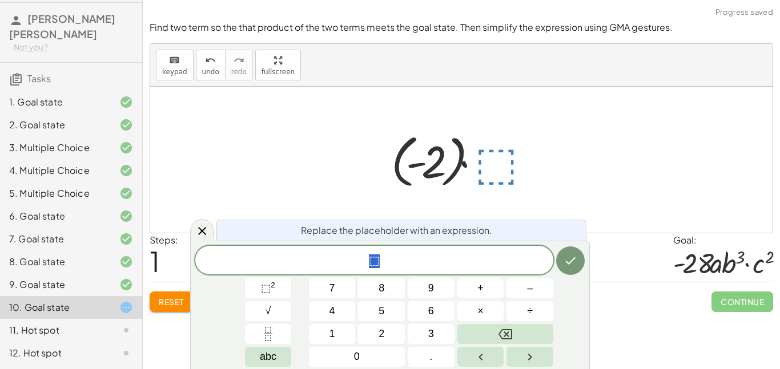
click at [425, 158] on div at bounding box center [465, 159] width 160 height 63
click at [173, 295] on button "Reset" at bounding box center [171, 302] width 43 height 21
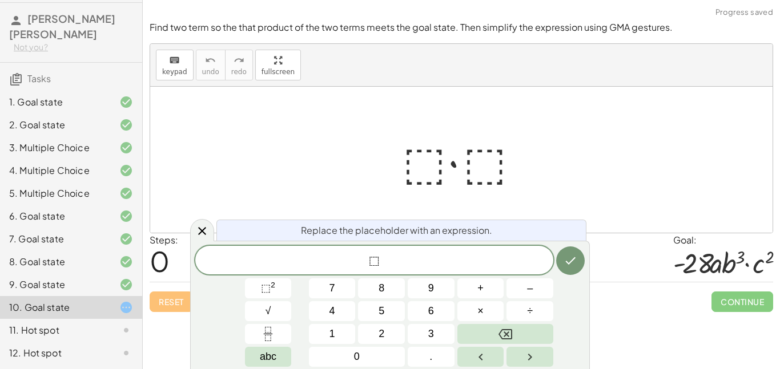
click at [434, 160] on div at bounding box center [466, 160] width 138 height 59
click at [284, 287] on button "⬚ 2" at bounding box center [268, 289] width 47 height 20
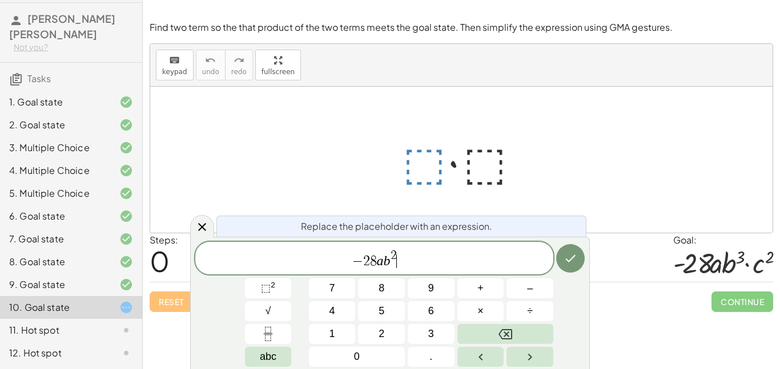
click at [404, 250] on span "− 2 8 a b 2 ​" at bounding box center [374, 259] width 358 height 21
click at [396, 253] on span "2 ​" at bounding box center [393, 256] width 6 height 13
click at [432, 266] on span "− 2 8 a b 3 ​" at bounding box center [374, 259] width 358 height 21
click at [482, 301] on button "×" at bounding box center [480, 311] width 47 height 20
click at [577, 248] on button "Done" at bounding box center [570, 258] width 29 height 29
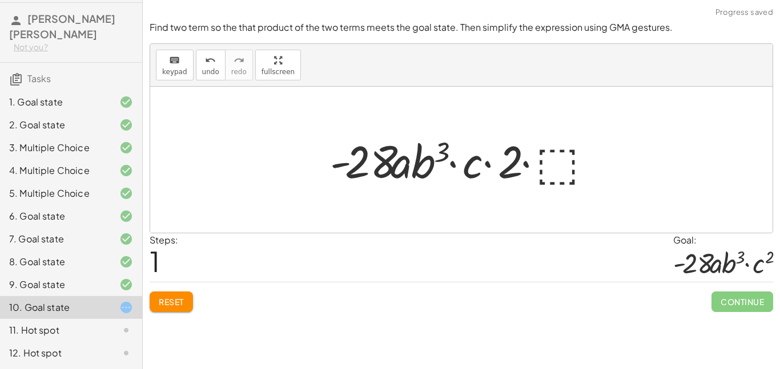
click at [567, 158] on div at bounding box center [465, 160] width 283 height 59
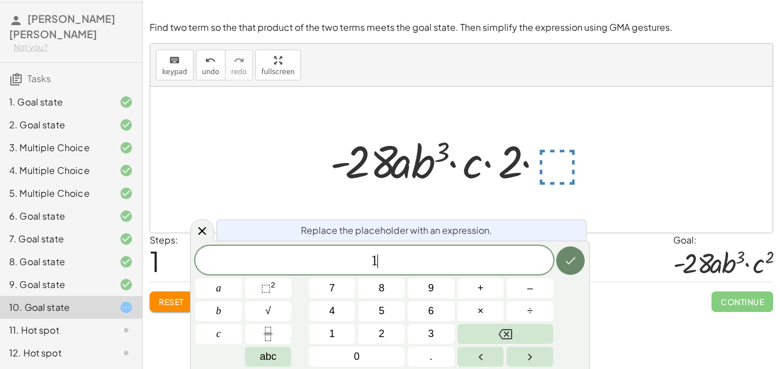
click at [565, 255] on icon "Done" at bounding box center [570, 261] width 14 height 14
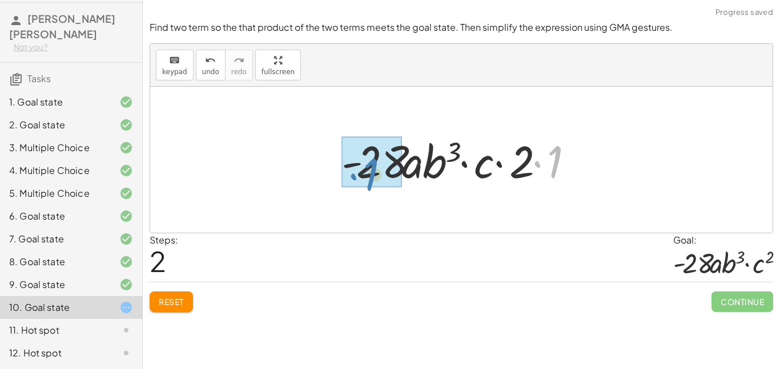
drag, startPoint x: 555, startPoint y: 170, endPoint x: 369, endPoint y: 181, distance: 187.0
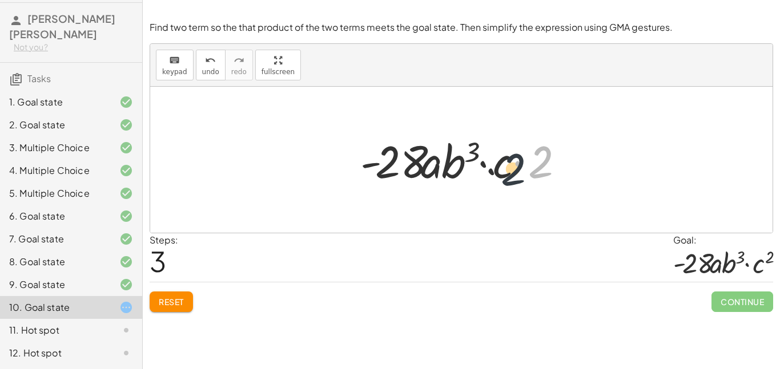
drag, startPoint x: 530, startPoint y: 168, endPoint x: 493, endPoint y: 177, distance: 37.7
click at [493, 177] on div at bounding box center [465, 160] width 222 height 59
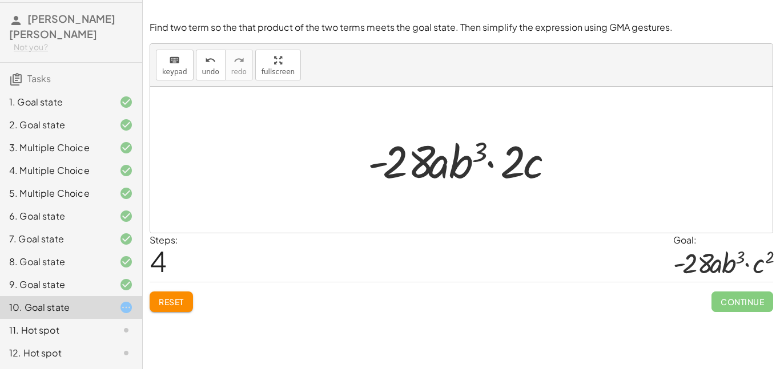
click at [163, 308] on button "Reset" at bounding box center [171, 302] width 43 height 21
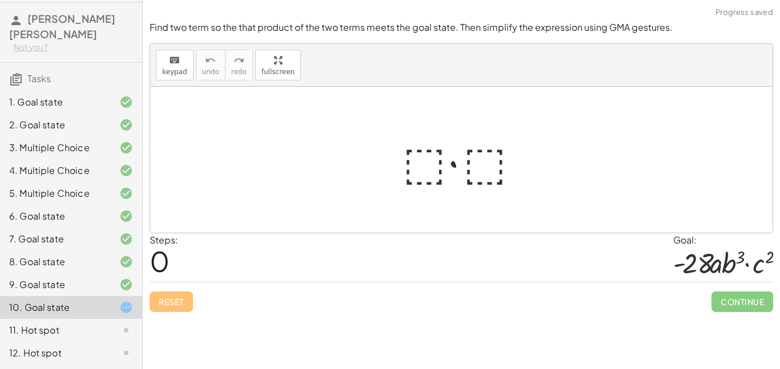
click at [438, 150] on div at bounding box center [466, 160] width 138 height 59
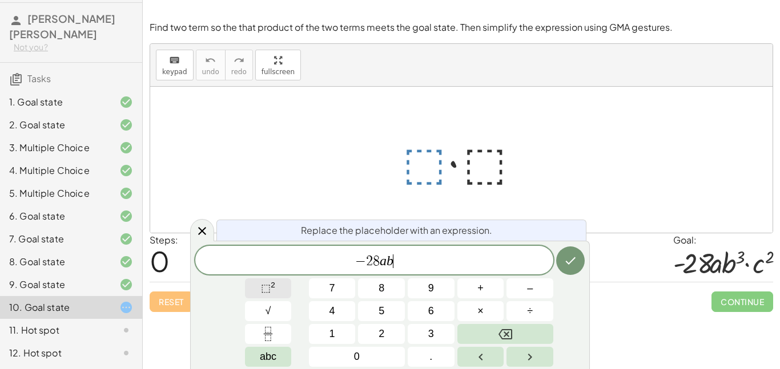
click at [275, 295] on span "⬚ 2" at bounding box center [268, 288] width 14 height 15
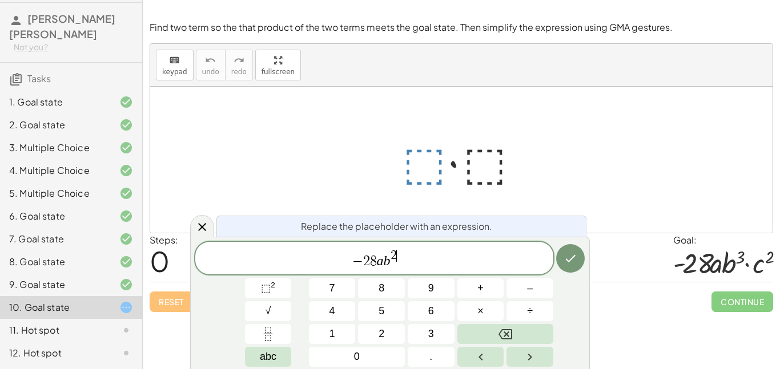
click at [394, 256] on span "2" at bounding box center [393, 255] width 6 height 13
click at [449, 261] on span "− 2 8 a b 3 ​" at bounding box center [374, 259] width 358 height 21
click at [486, 312] on button "×" at bounding box center [480, 311] width 47 height 20
click at [269, 293] on span "⬚" at bounding box center [266, 288] width 10 height 11
click at [577, 259] on button "Done" at bounding box center [570, 258] width 29 height 29
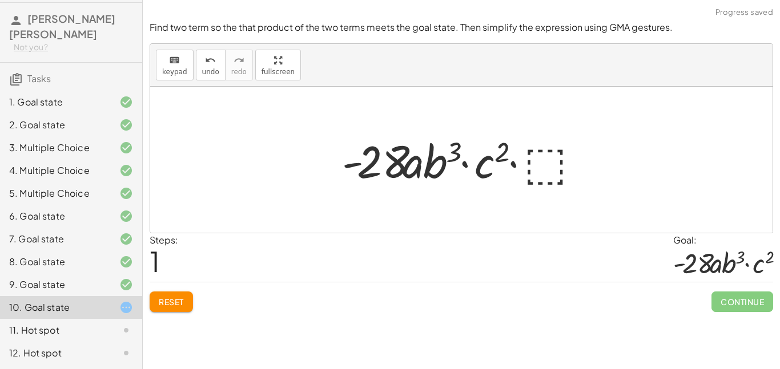
click at [561, 166] on div at bounding box center [465, 160] width 259 height 59
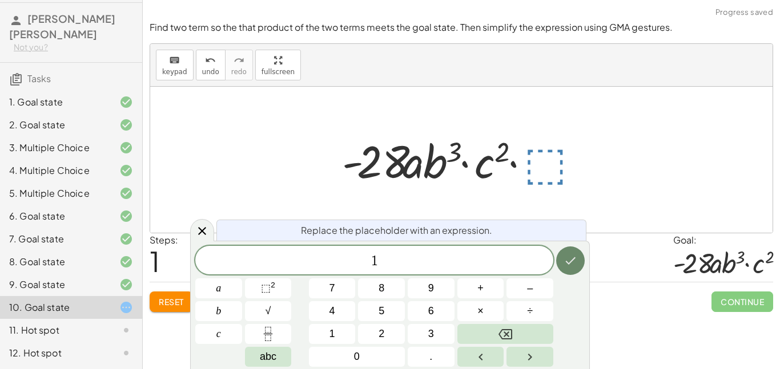
click at [570, 255] on icon "Done" at bounding box center [570, 261] width 14 height 14
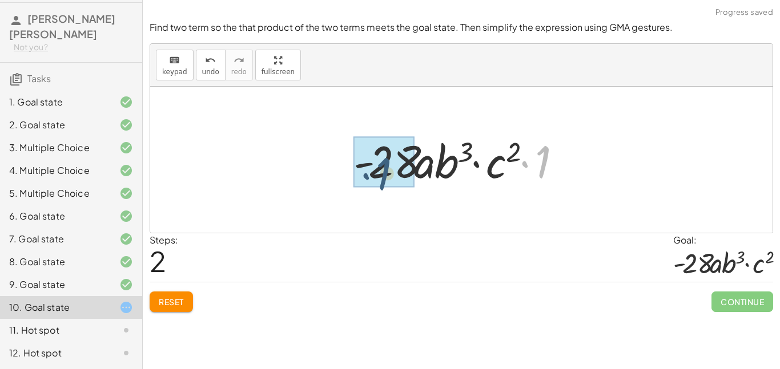
drag, startPoint x: 546, startPoint y: 160, endPoint x: 386, endPoint y: 171, distance: 160.8
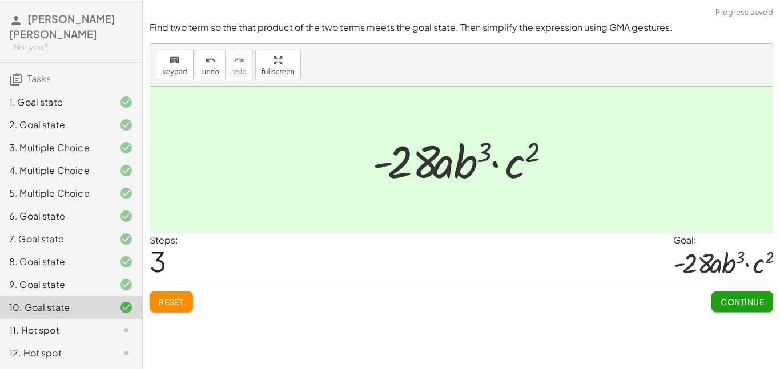
click at [755, 301] on span "Continue" at bounding box center [741, 302] width 43 height 10
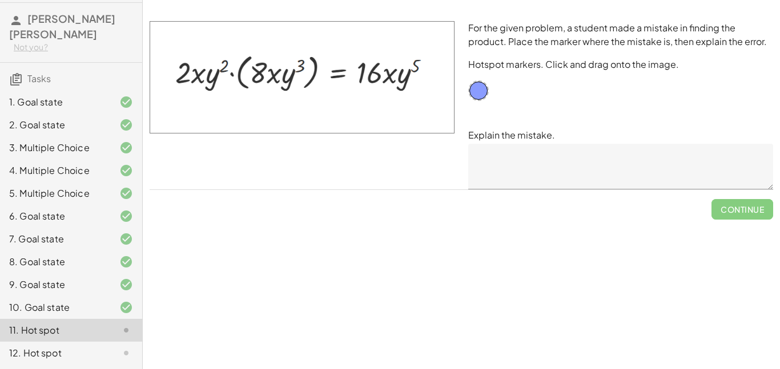
click at [316, 100] on img at bounding box center [302, 77] width 305 height 112
drag, startPoint x: 348, startPoint y: 65, endPoint x: 353, endPoint y: 80, distance: 16.4
click at [353, 80] on img at bounding box center [302, 77] width 305 height 112
drag, startPoint x: 480, startPoint y: 88, endPoint x: 399, endPoint y: 55, distance: 87.6
click at [509, 155] on textarea at bounding box center [620, 167] width 305 height 46
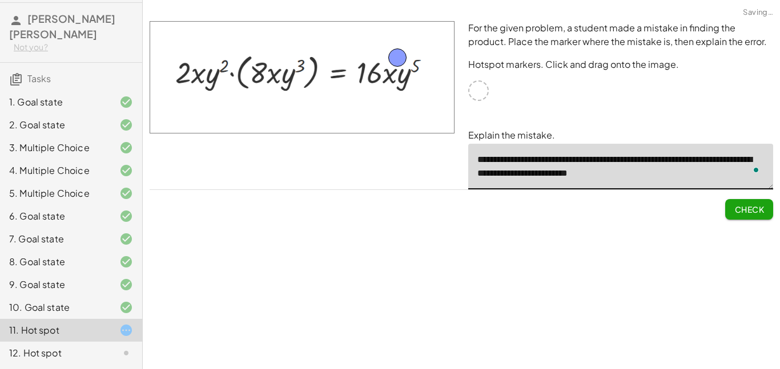
type textarea "**********"
click at [489, 316] on div "Simplify. keyboard keypad undo undo redo redo fullscreen · x 4 · x 10 · x · x (…" at bounding box center [461, 184] width 637 height 369
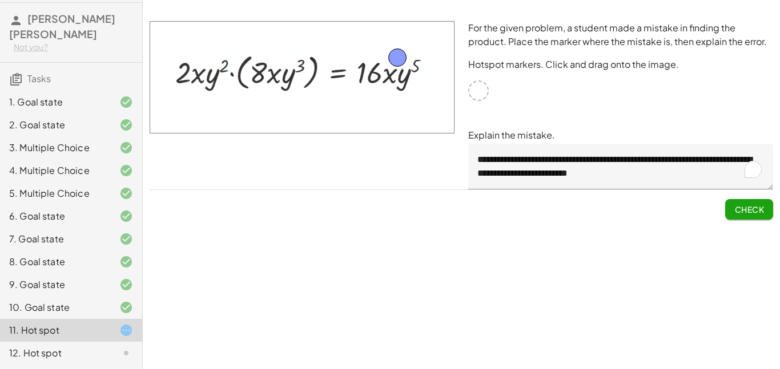
click at [753, 208] on span "Check" at bounding box center [749, 209] width 30 height 10
click at [730, 201] on button "Continue" at bounding box center [742, 209] width 62 height 21
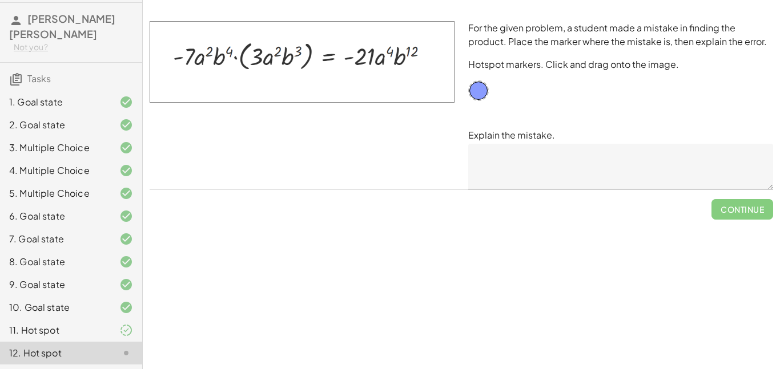
click at [114, 323] on div "11. Hot spot" at bounding box center [71, 330] width 142 height 23
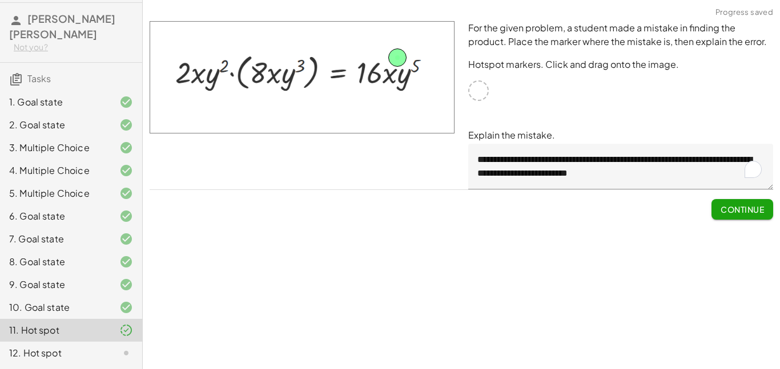
click at [128, 354] on icon at bounding box center [126, 353] width 14 height 14
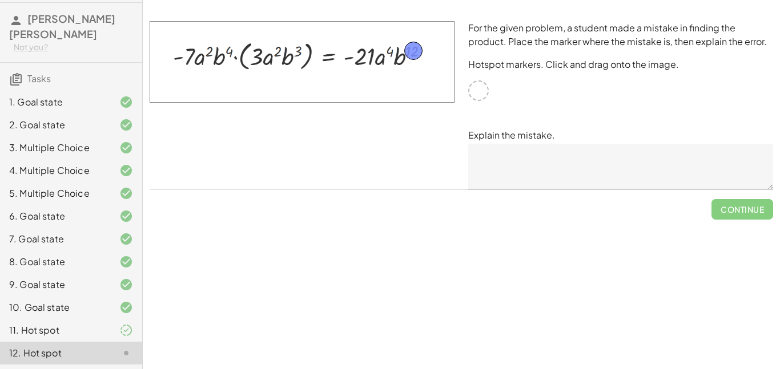
drag, startPoint x: 475, startPoint y: 90, endPoint x: 410, endPoint y: 50, distance: 76.4
click at [545, 183] on textarea at bounding box center [620, 167] width 305 height 46
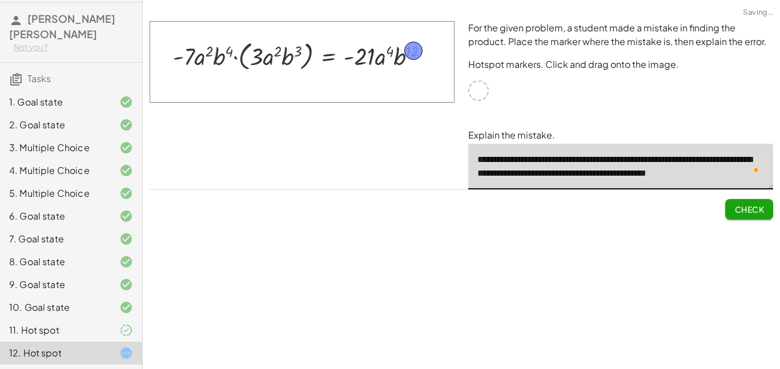
scroll to position [3, 0]
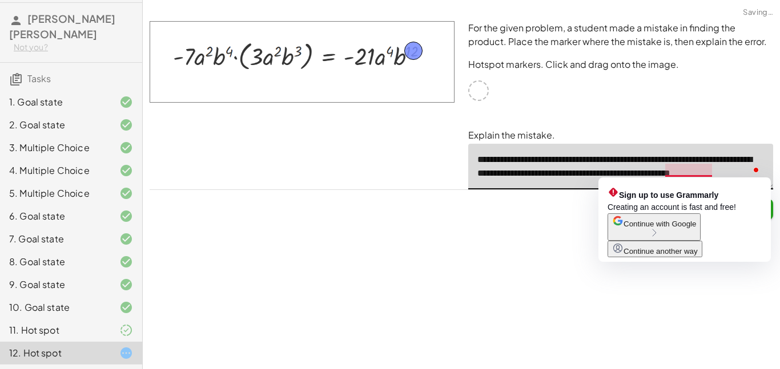
click at [688, 170] on textarea "**********" at bounding box center [620, 167] width 305 height 46
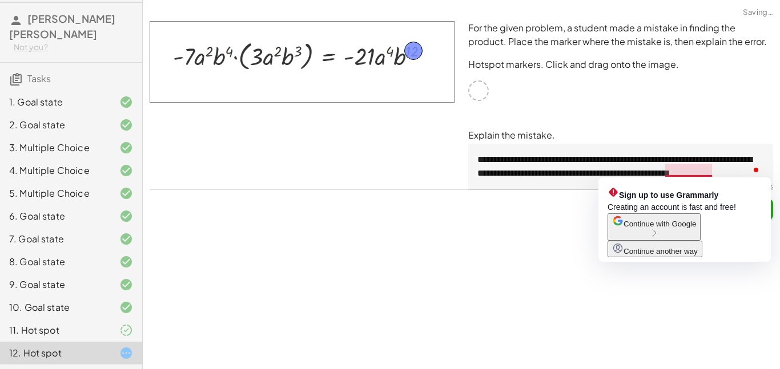
click at [542, 219] on div "Check" at bounding box center [461, 205] width 623 height 30
click at [545, 235] on div "Simplify. keyboard keypad undo undo redo redo fullscreen · x 4 · x 10 · x · x (…" at bounding box center [461, 184] width 637 height 369
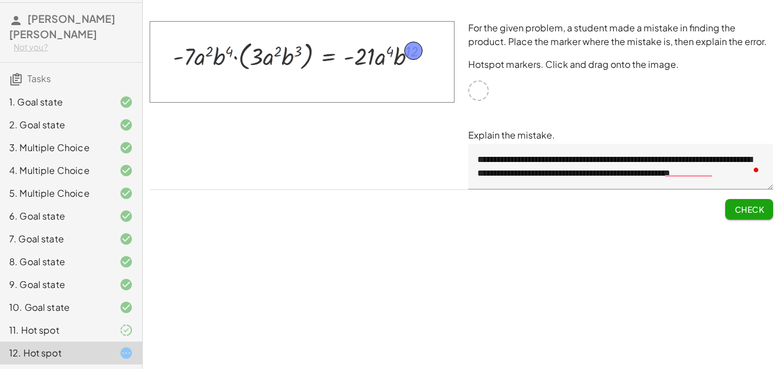
click at [558, 187] on textarea "**********" at bounding box center [620, 167] width 305 height 46
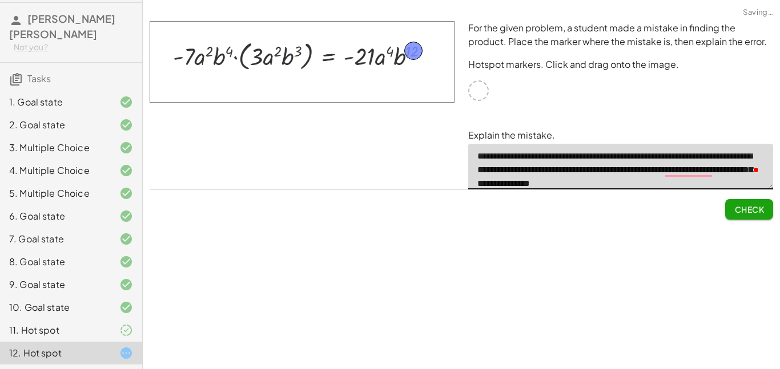
type textarea "**********"
click at [605, 279] on div "Simplify. keyboard keypad undo undo redo redo fullscreen · x 4 · x 10 · x · x (…" at bounding box center [461, 184] width 637 height 369
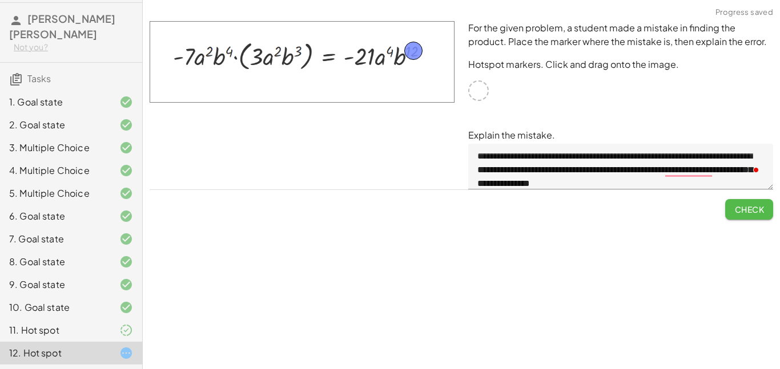
click at [743, 208] on span "Check" at bounding box center [749, 209] width 30 height 10
click at [722, 215] on button "Continue" at bounding box center [742, 209] width 62 height 21
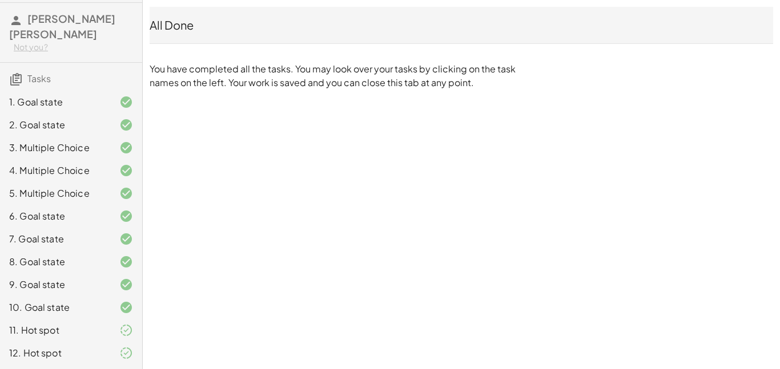
scroll to position [0, 0]
